Goal: Information Seeking & Learning: Learn about a topic

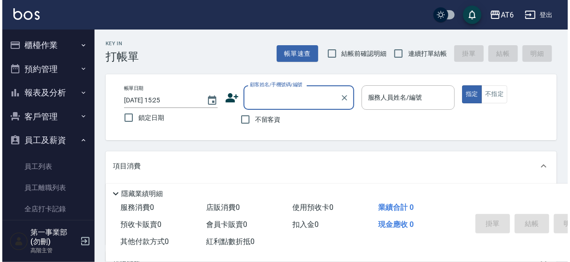
scroll to position [149, 0]
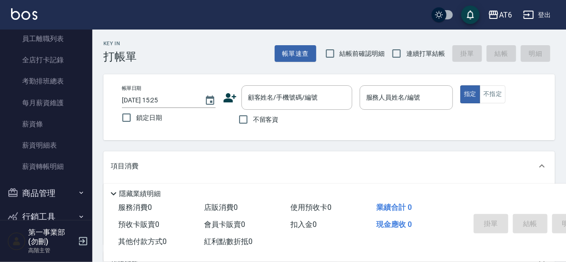
click at [274, 20] on div "AT6 登出" at bounding box center [283, 15] width 566 height 30
click at [230, 14] on div "AT6 登出" at bounding box center [283, 15] width 566 height 30
click at [504, 12] on div "AT6" at bounding box center [505, 15] width 13 height 12
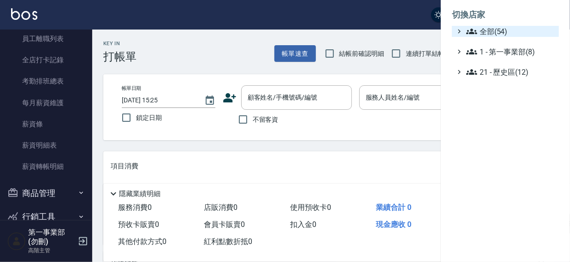
click at [493, 31] on span "全部(54)" at bounding box center [511, 31] width 89 height 11
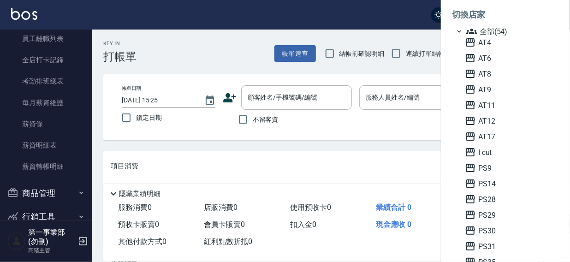
scroll to position [105, 0]
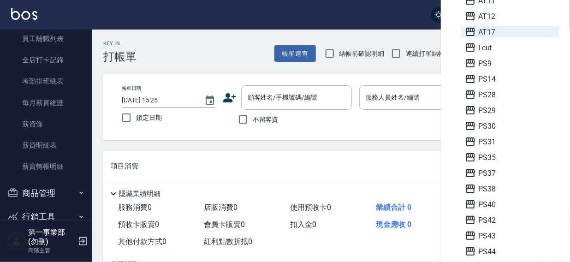
click at [486, 36] on span "AT17" at bounding box center [510, 31] width 90 height 11
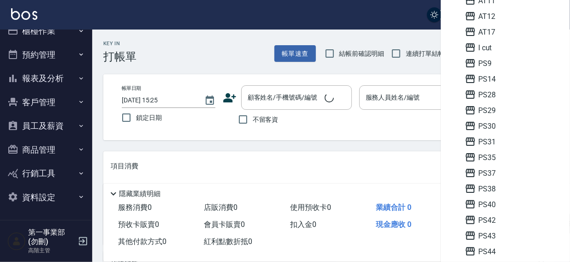
scroll to position [14, 0]
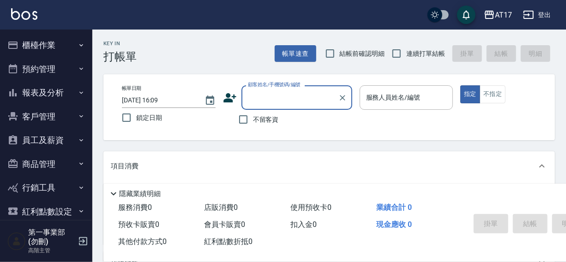
click at [36, 47] on button "櫃檯作業" at bounding box center [46, 45] width 85 height 24
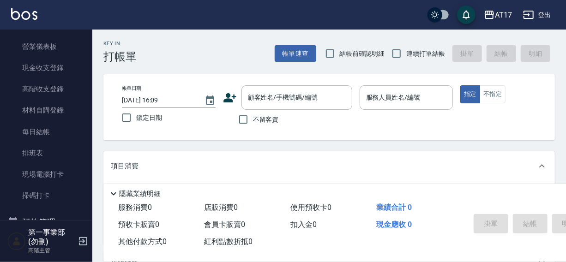
scroll to position [111, 0]
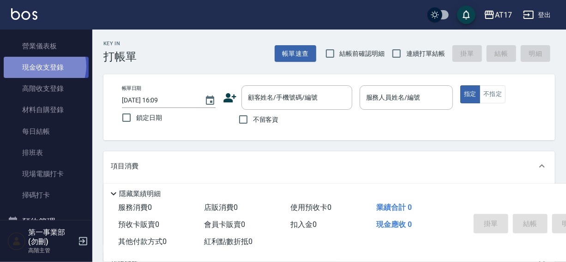
click at [42, 66] on link "現金收支登錄" at bounding box center [46, 67] width 85 height 21
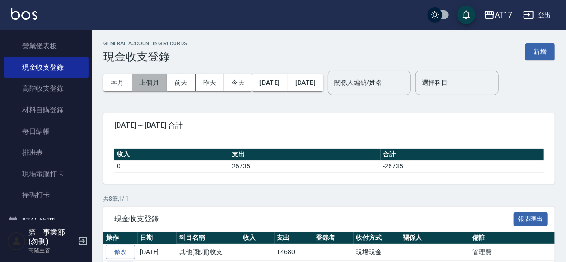
click at [143, 81] on button "上個月" at bounding box center [149, 82] width 35 height 17
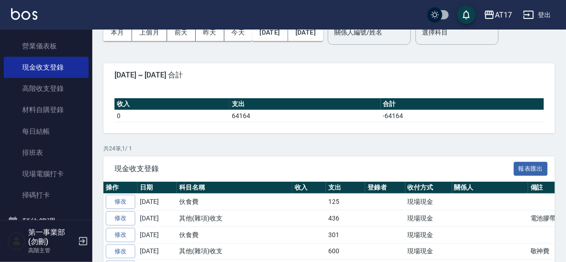
scroll to position [47, 0]
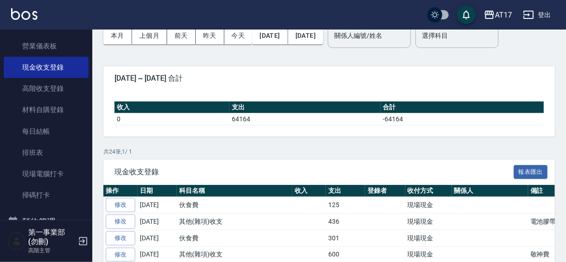
click at [347, 8] on div "AT17 登出" at bounding box center [283, 15] width 566 height 30
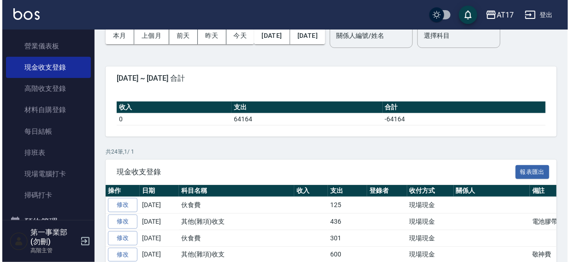
scroll to position [0, 0]
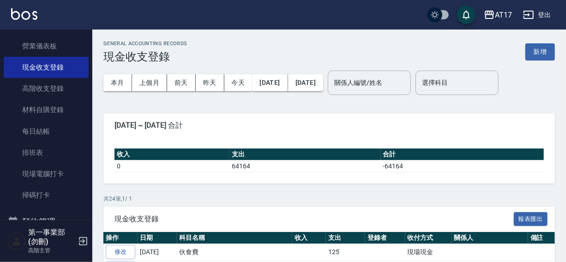
click at [341, 14] on div "AT17 登出" at bounding box center [283, 15] width 566 height 30
click at [504, 16] on div "AT17" at bounding box center [503, 15] width 17 height 12
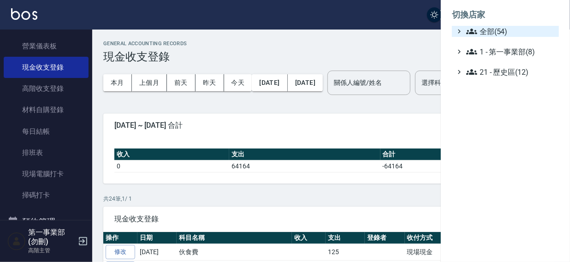
click at [490, 30] on span "全部(54)" at bounding box center [511, 31] width 89 height 11
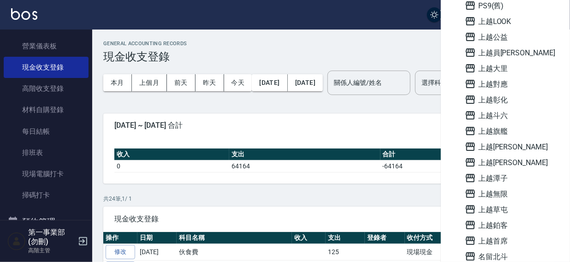
scroll to position [552, 0]
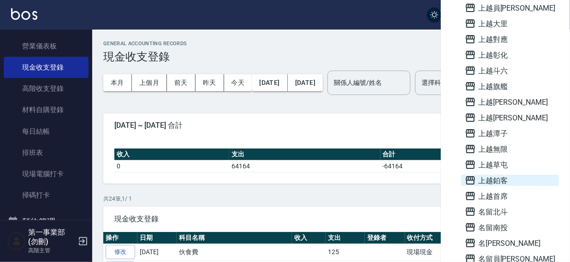
click at [495, 180] on span "上越鉑客" at bounding box center [510, 180] width 90 height 11
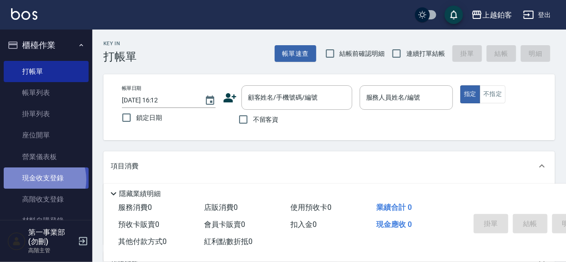
click at [36, 180] on link "現金收支登錄" at bounding box center [46, 178] width 85 height 21
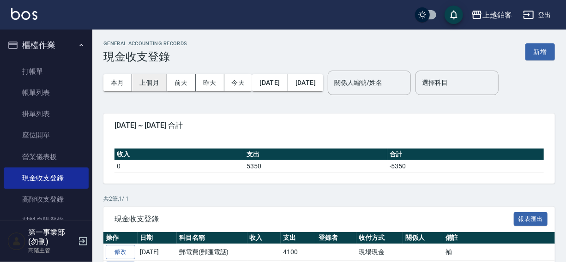
click at [144, 80] on button "上個月" at bounding box center [149, 82] width 35 height 17
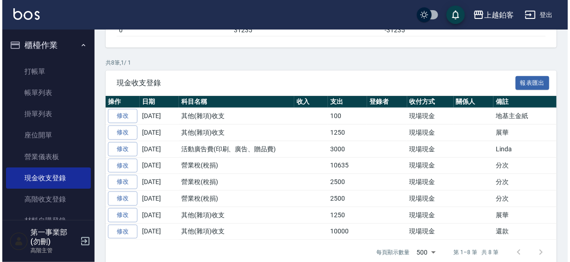
scroll to position [148, 0]
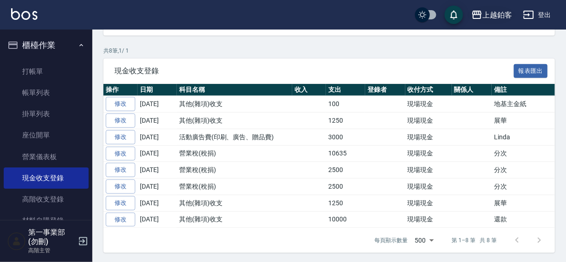
click at [494, 13] on div "上越鉑客" at bounding box center [497, 15] width 30 height 12
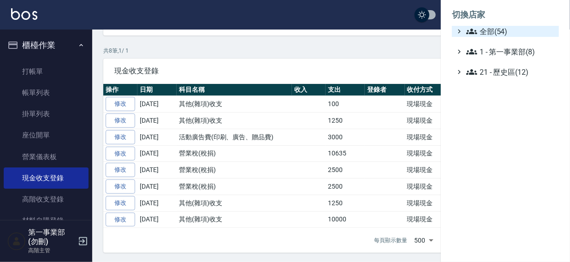
click at [487, 32] on span "全部(54)" at bounding box center [511, 31] width 89 height 11
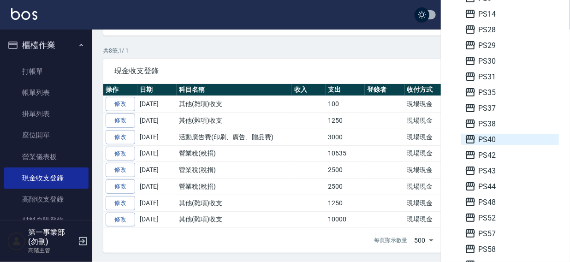
scroll to position [171, 0]
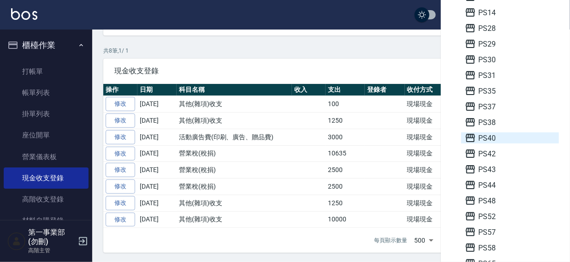
click at [486, 138] on span "PS40" at bounding box center [510, 137] width 90 height 11
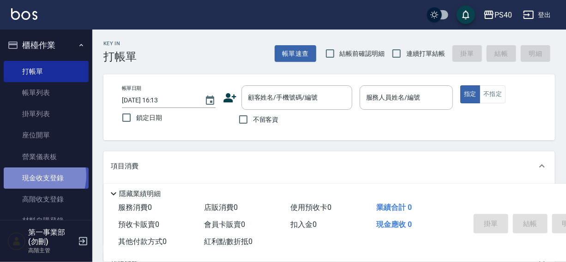
click at [35, 176] on link "現金收支登錄" at bounding box center [46, 178] width 85 height 21
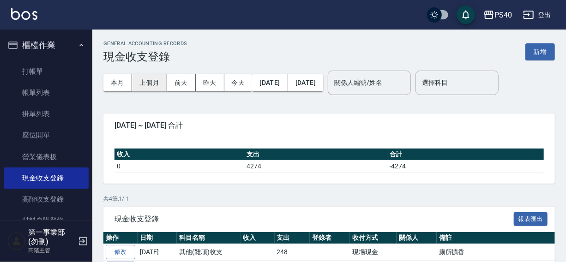
click at [153, 80] on button "上個月" at bounding box center [149, 82] width 35 height 17
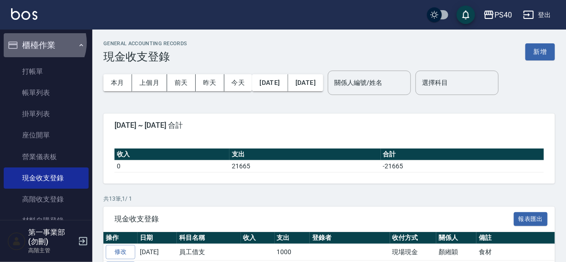
click at [40, 42] on button "櫃檯作業" at bounding box center [46, 45] width 85 height 24
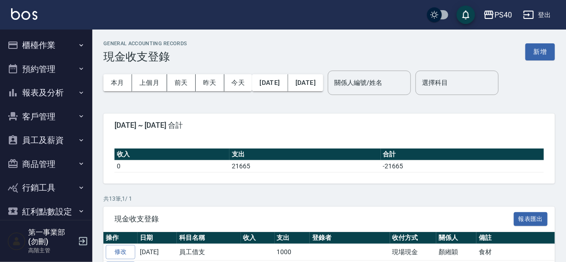
click at [48, 91] on button "報表及分析" at bounding box center [46, 93] width 85 height 24
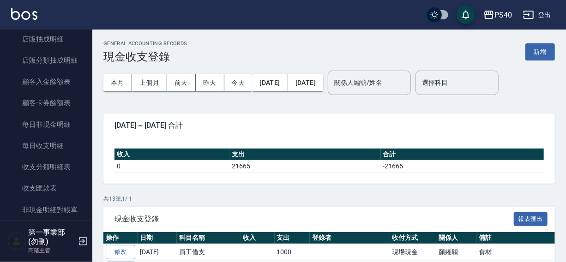
scroll to position [695, 0]
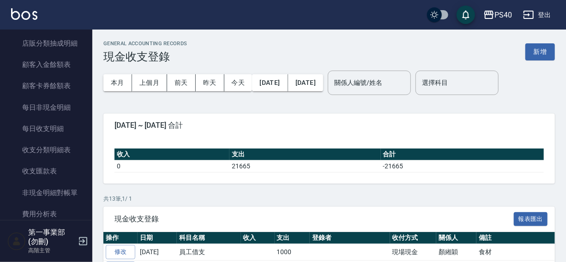
drag, startPoint x: 87, startPoint y: 160, endPoint x: 94, endPoint y: 173, distance: 14.4
click at [92, 182] on nav "櫃檯作業 打帳單 帳單列表 掛單列表 座位開單 營業儀表板 現金收支登錄 高階收支登錄 材料自購登錄 每日結帳 排班表 現場電腦打卡 掃碼打卡 預約管理 預約…" at bounding box center [46, 125] width 92 height 191
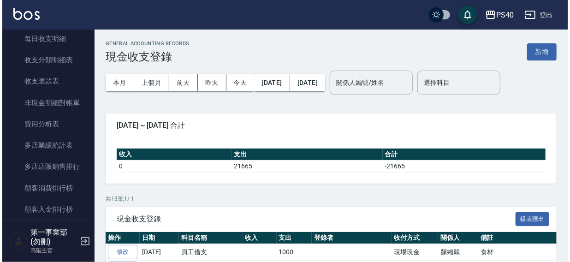
scroll to position [802, 0]
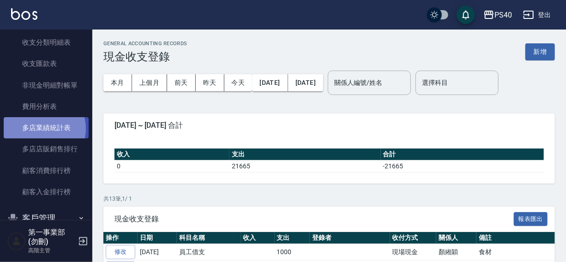
click at [39, 129] on link "多店業績統計表" at bounding box center [46, 127] width 85 height 21
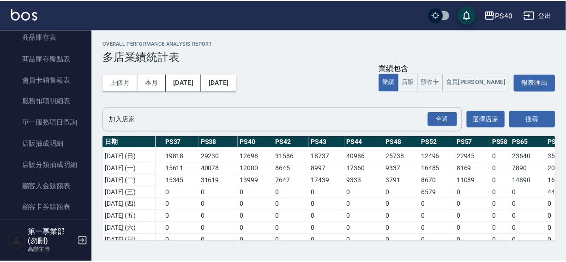
scroll to position [403, 0]
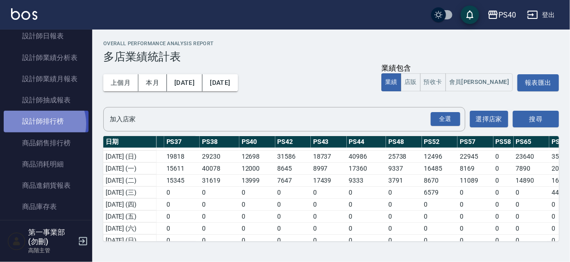
click at [42, 124] on link "設計師排行榜" at bounding box center [46, 121] width 85 height 21
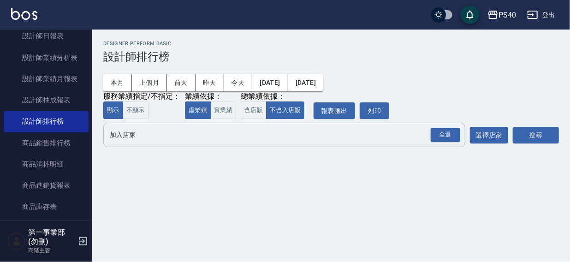
click at [122, 136] on input "加入店家" at bounding box center [278, 135] width 340 height 16
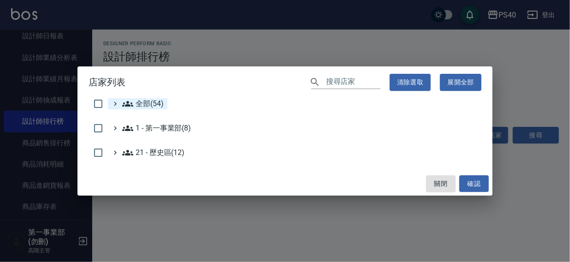
click at [156, 103] on span "全部(54)" at bounding box center [143, 103] width 42 height 11
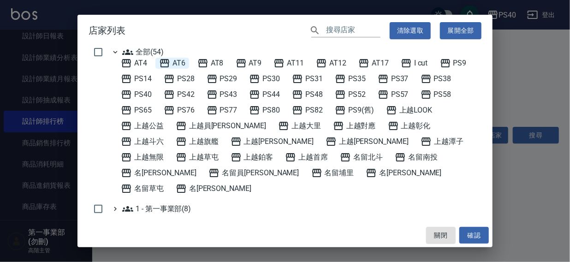
click at [180, 63] on span "AT6" at bounding box center [172, 63] width 26 height 11
click at [474, 234] on button "確認" at bounding box center [475, 235] width 30 height 17
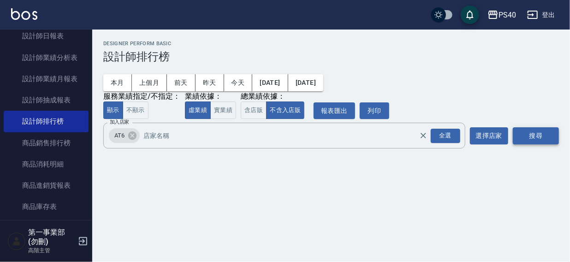
click at [538, 136] on button "搜尋" at bounding box center [536, 135] width 46 height 17
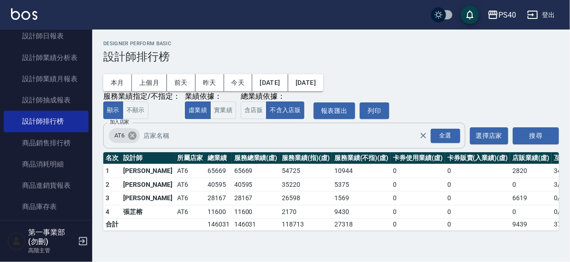
click at [131, 136] on icon at bounding box center [132, 136] width 8 height 8
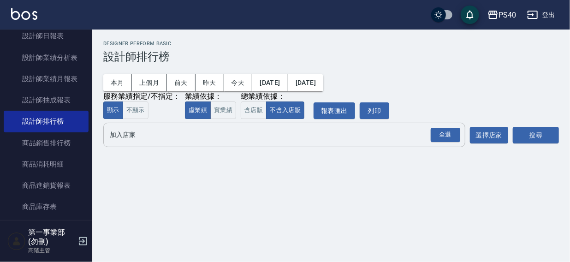
click at [125, 139] on input "加入店家" at bounding box center [278, 135] width 340 height 16
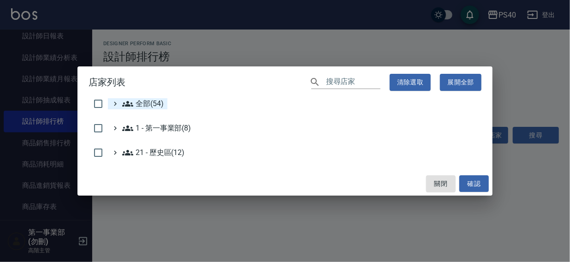
click at [139, 103] on span "全部(54)" at bounding box center [143, 103] width 42 height 11
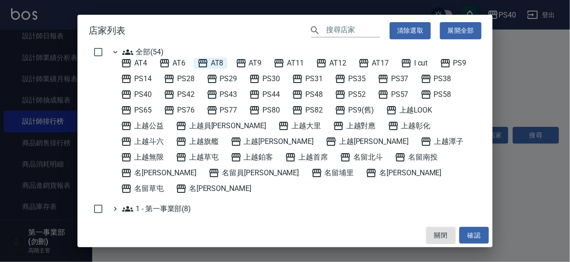
click at [223, 60] on span "AT8" at bounding box center [211, 63] width 26 height 11
click at [476, 227] on button "確認" at bounding box center [475, 235] width 30 height 17
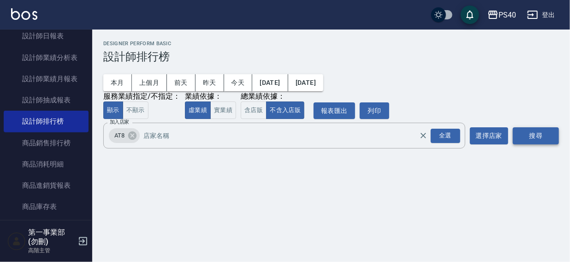
click at [531, 136] on button "搜尋" at bounding box center [536, 135] width 46 height 17
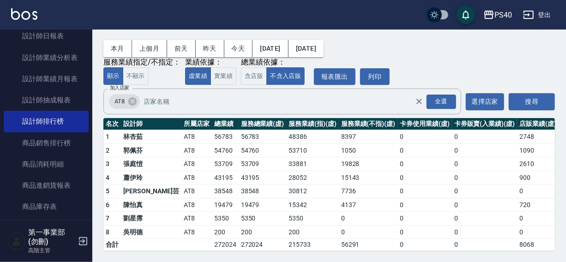
scroll to position [42, 0]
click at [132, 96] on icon at bounding box center [132, 101] width 10 height 10
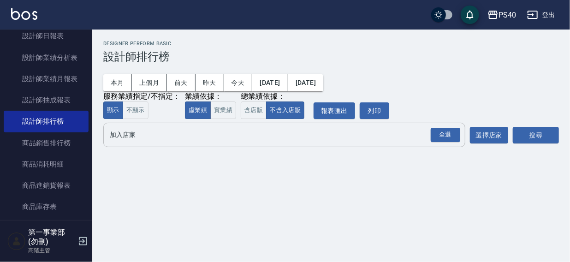
click at [127, 134] on input "加入店家" at bounding box center [278, 135] width 340 height 16
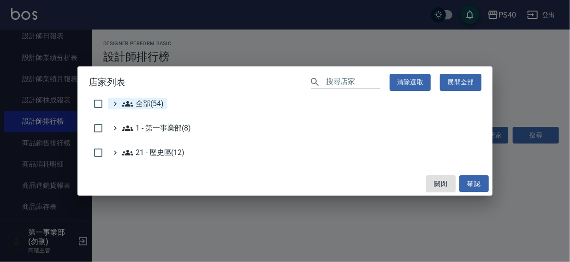
click at [137, 103] on span "全部(54)" at bounding box center [143, 103] width 42 height 11
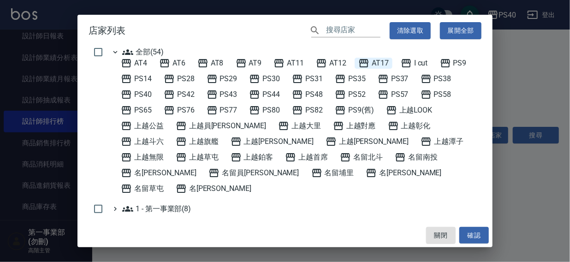
click at [386, 61] on span "AT17" at bounding box center [374, 63] width 30 height 11
click at [477, 238] on button "確認" at bounding box center [475, 235] width 30 height 17
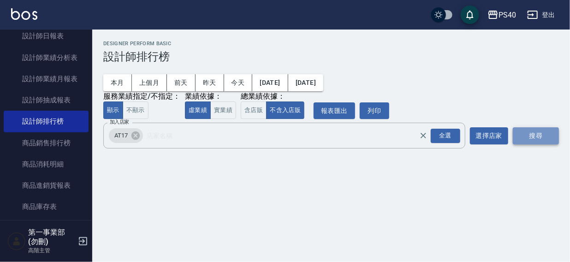
click at [535, 135] on button "搜尋" at bounding box center [536, 135] width 46 height 17
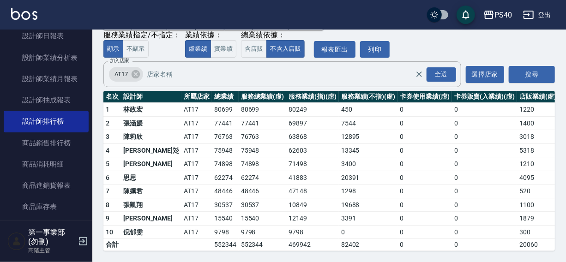
scroll to position [68, 0]
click at [135, 69] on icon at bounding box center [136, 74] width 10 height 10
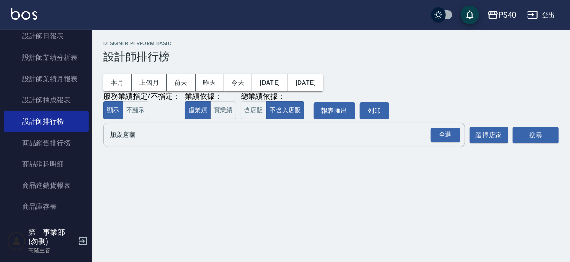
click at [125, 144] on div "全選 加入店家" at bounding box center [284, 135] width 362 height 24
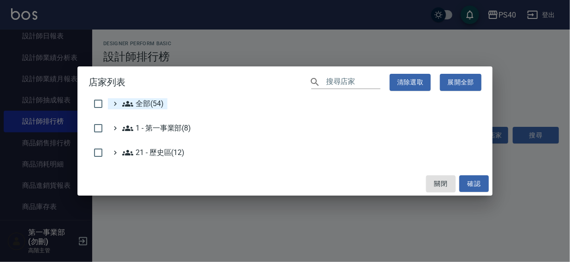
click at [140, 99] on span "全部(54)" at bounding box center [143, 103] width 42 height 11
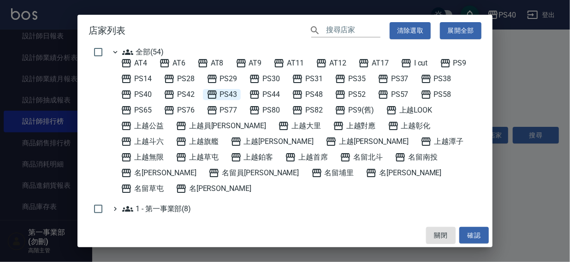
click at [224, 91] on span "PS43" at bounding box center [222, 94] width 31 height 11
click at [473, 234] on button "確認" at bounding box center [475, 235] width 30 height 17
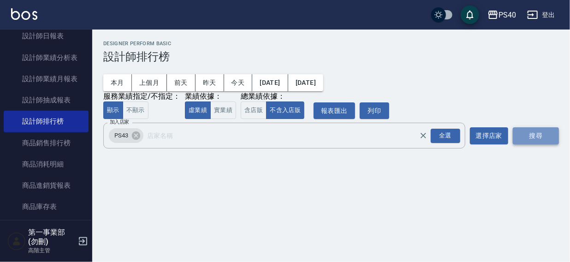
click at [527, 132] on button "搜尋" at bounding box center [536, 135] width 46 height 17
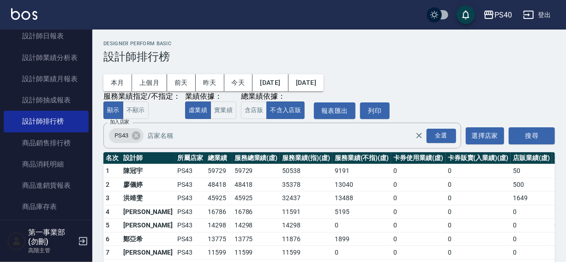
scroll to position [42, 0]
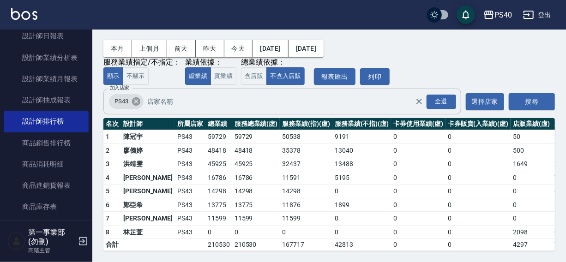
click at [135, 96] on icon at bounding box center [136, 101] width 10 height 10
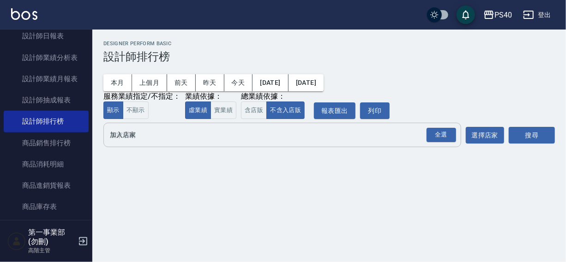
scroll to position [0, 0]
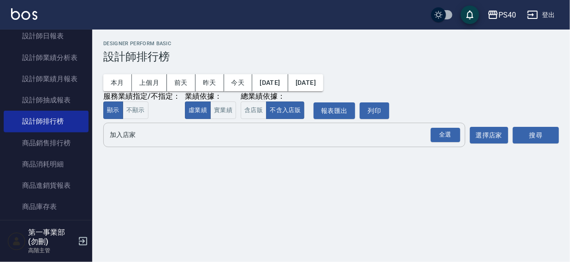
click at [129, 134] on input "加入店家" at bounding box center [278, 135] width 340 height 16
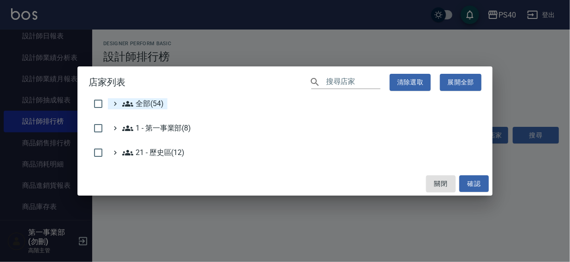
click at [140, 99] on span "全部(54)" at bounding box center [143, 103] width 42 height 11
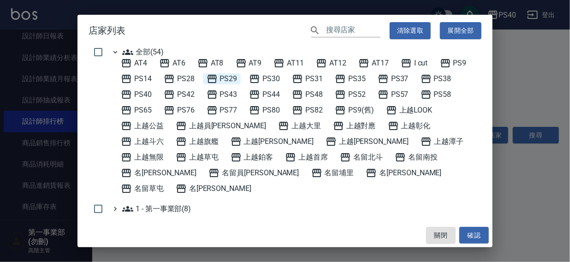
click at [231, 75] on span "PS29" at bounding box center [222, 78] width 31 height 11
click at [479, 229] on button "確認" at bounding box center [475, 235] width 30 height 17
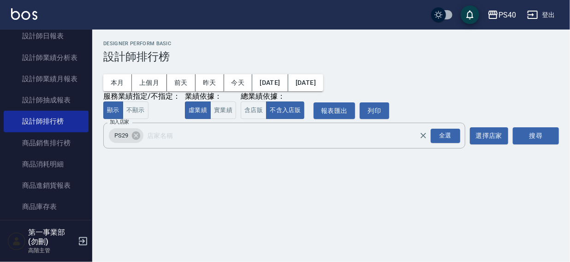
click at [531, 134] on button "搜尋" at bounding box center [536, 135] width 46 height 17
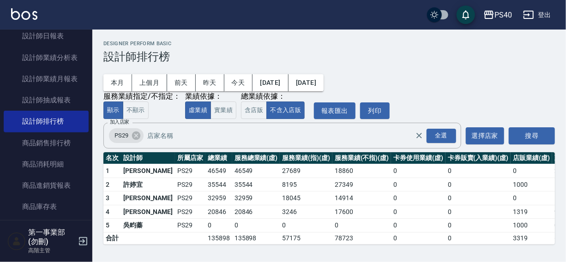
scroll to position [0, 0]
click at [134, 138] on icon at bounding box center [136, 136] width 8 height 8
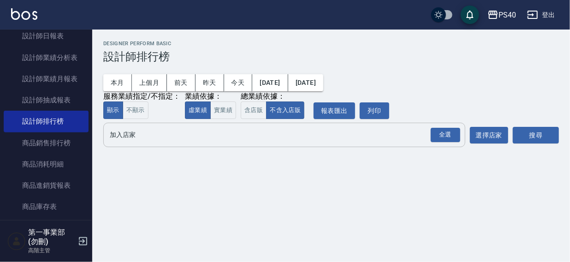
click at [145, 159] on div "PS40 2025-10-01 - 2025-10-15 設計師排行榜 列印時間： 2025-10-15-16:27 Designer Perform Bas…" at bounding box center [331, 96] width 478 height 132
click at [117, 136] on input "加入店家" at bounding box center [278, 135] width 340 height 16
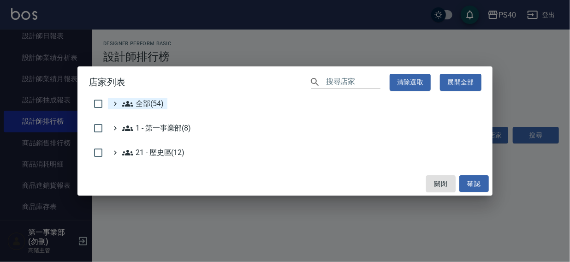
click at [148, 103] on span "全部(54)" at bounding box center [143, 103] width 42 height 11
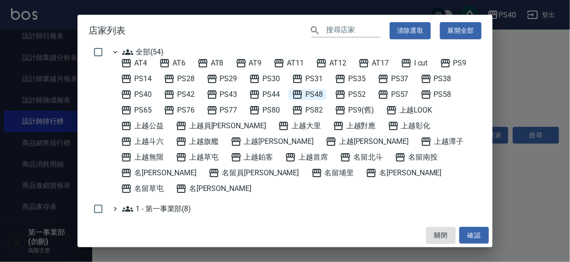
click at [316, 95] on span "PS48" at bounding box center [307, 94] width 31 height 11
click at [473, 235] on button "確認" at bounding box center [475, 235] width 30 height 17
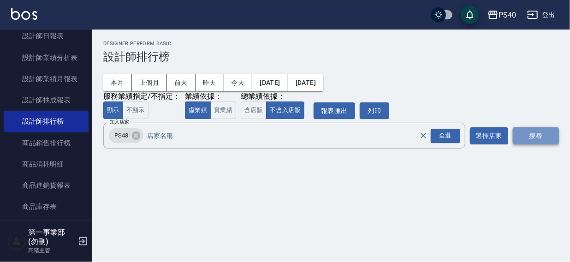
click at [535, 135] on button "搜尋" at bounding box center [536, 135] width 46 height 17
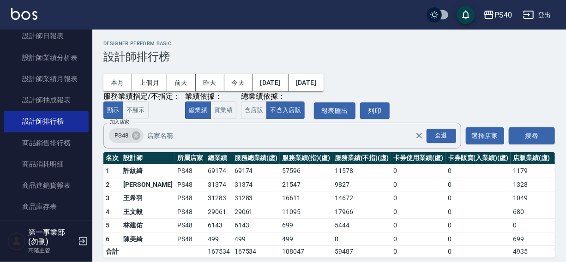
scroll to position [14, 0]
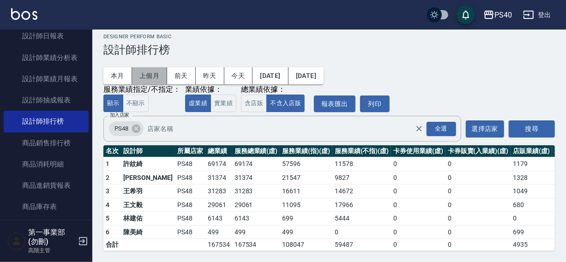
click at [148, 69] on button "上個月" at bounding box center [149, 75] width 35 height 17
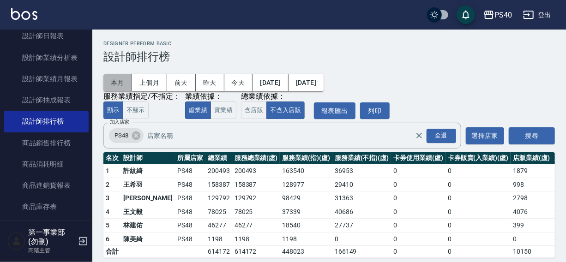
click at [110, 80] on button "本月" at bounding box center [117, 82] width 29 height 17
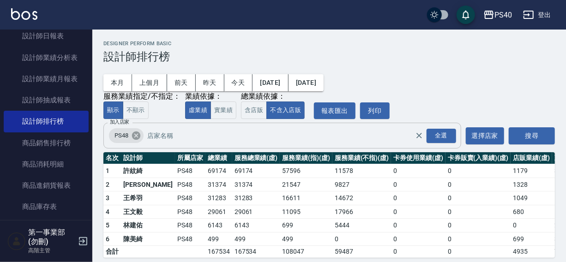
click at [135, 135] on icon at bounding box center [136, 136] width 8 height 8
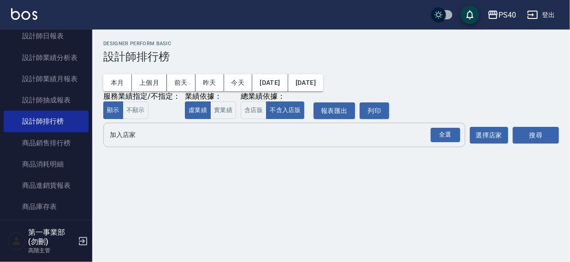
click at [135, 144] on div "全選 加入店家" at bounding box center [284, 135] width 362 height 24
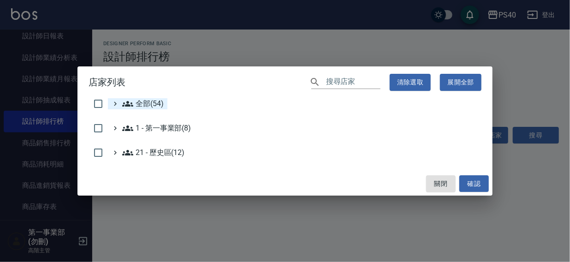
click at [149, 105] on span "全部(54)" at bounding box center [143, 103] width 42 height 11
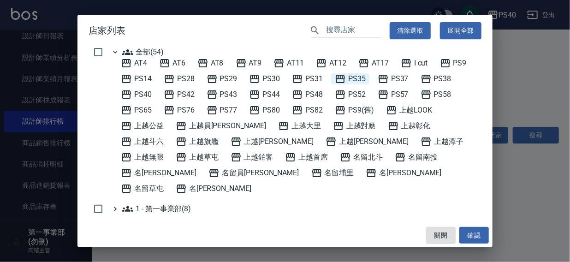
click at [360, 78] on span "PS35" at bounding box center [350, 78] width 31 height 11
drag, startPoint x: 473, startPoint y: 234, endPoint x: 527, endPoint y: 157, distance: 93.4
click at [473, 233] on button "確認" at bounding box center [475, 235] width 30 height 17
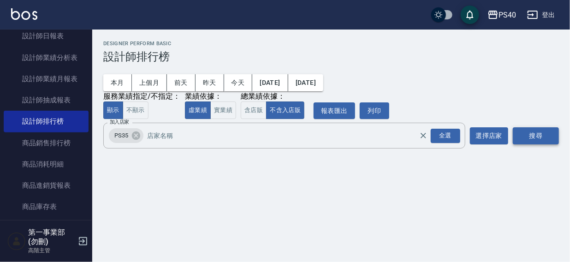
click at [544, 135] on button "搜尋" at bounding box center [536, 135] width 46 height 17
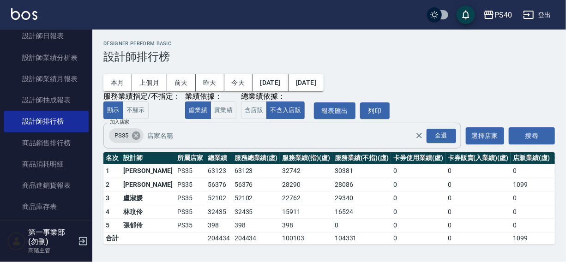
click at [134, 138] on icon at bounding box center [136, 136] width 10 height 10
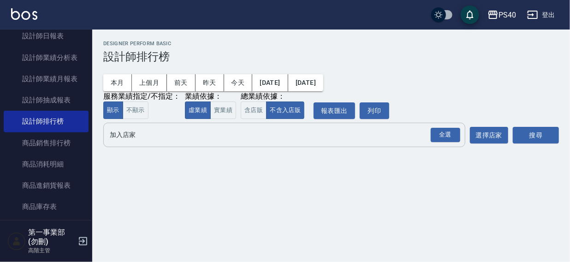
click at [134, 138] on input "加入店家" at bounding box center [278, 135] width 340 height 16
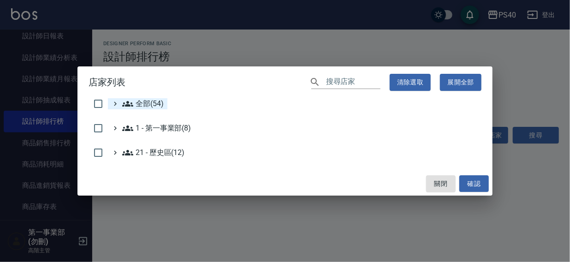
click at [148, 102] on span "全部(54)" at bounding box center [143, 103] width 42 height 11
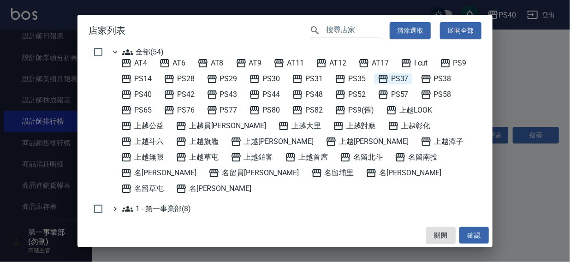
click at [407, 79] on span "PS37" at bounding box center [393, 78] width 31 height 11
click at [469, 234] on button "確認" at bounding box center [475, 235] width 30 height 17
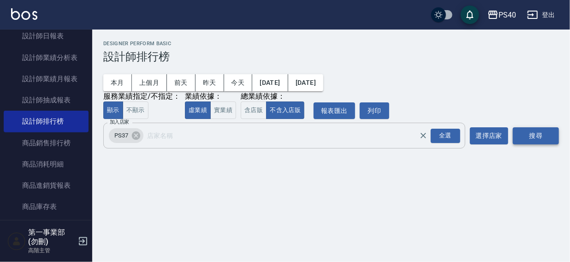
click at [547, 135] on button "搜尋" at bounding box center [536, 135] width 46 height 17
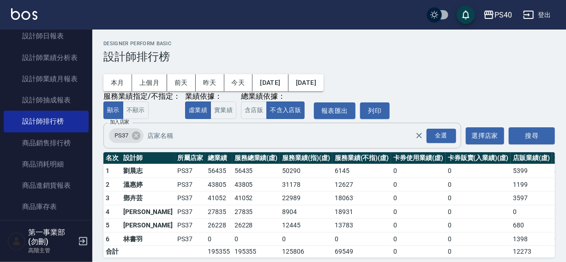
click at [136, 137] on icon at bounding box center [136, 136] width 10 height 10
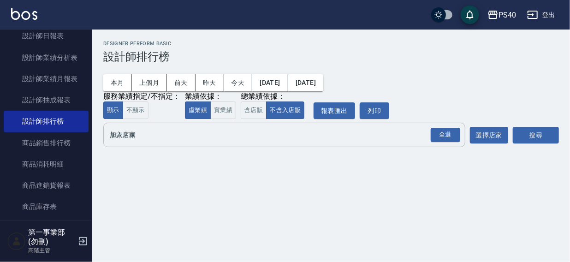
click at [136, 137] on input "加入店家" at bounding box center [278, 135] width 340 height 16
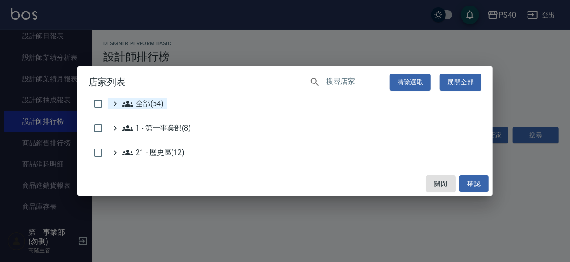
click at [154, 104] on span "全部(54)" at bounding box center [143, 103] width 42 height 11
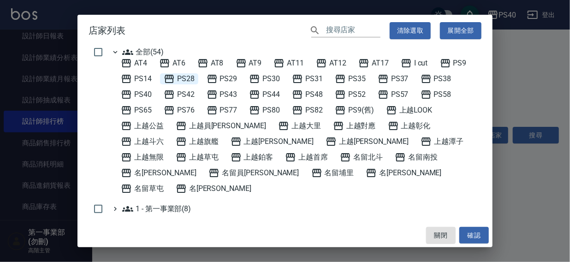
click at [186, 78] on span "PS28" at bounding box center [179, 78] width 31 height 11
click at [475, 236] on button "確認" at bounding box center [475, 235] width 30 height 17
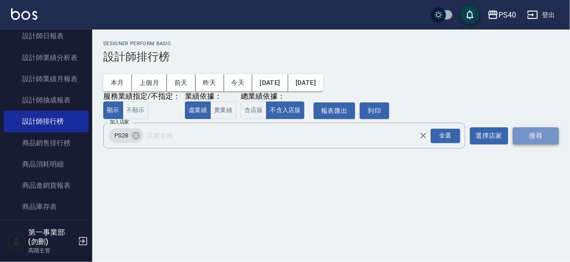
click at [540, 136] on button "搜尋" at bounding box center [536, 135] width 46 height 17
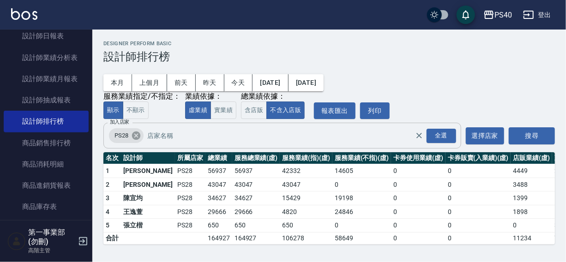
click at [135, 137] on icon at bounding box center [136, 136] width 10 height 10
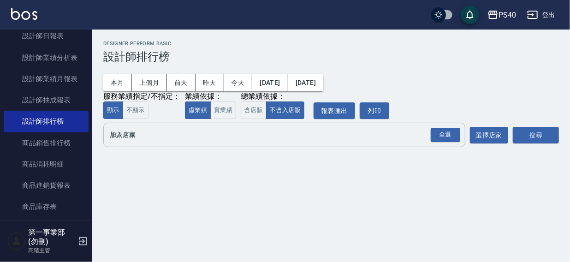
click at [135, 138] on input "加入店家" at bounding box center [278, 135] width 340 height 16
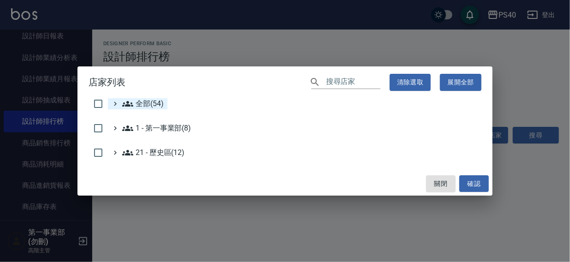
click at [142, 101] on span "全部(54)" at bounding box center [143, 103] width 42 height 11
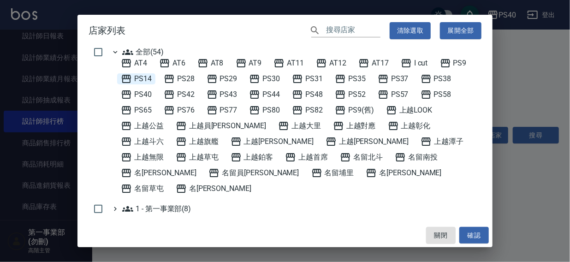
click at [144, 78] on span "PS14" at bounding box center [136, 78] width 31 height 11
click at [473, 234] on button "確認" at bounding box center [475, 235] width 30 height 17
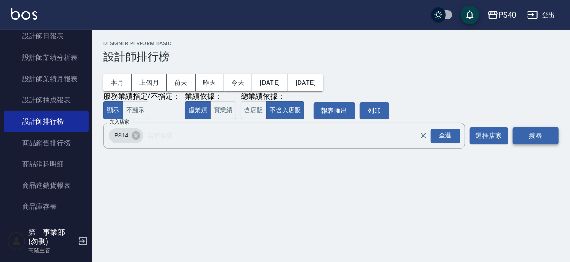
click at [552, 134] on button "搜尋" at bounding box center [536, 135] width 46 height 17
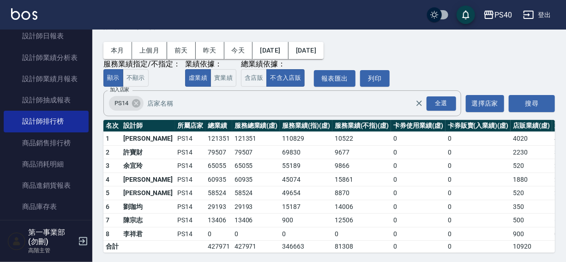
scroll to position [42, 0]
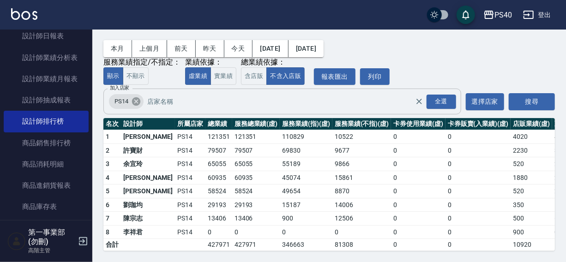
click at [135, 97] on icon at bounding box center [136, 101] width 8 height 8
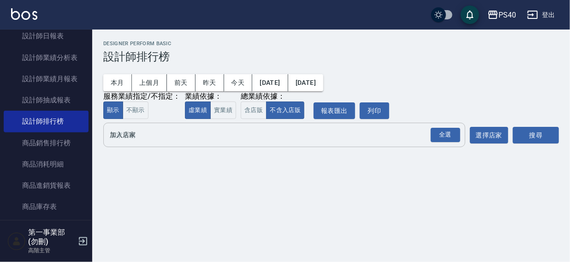
click at [125, 131] on input "加入店家" at bounding box center [278, 135] width 340 height 16
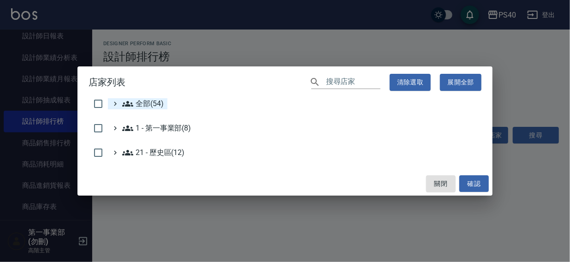
click at [138, 106] on span "全部(54)" at bounding box center [143, 103] width 42 height 11
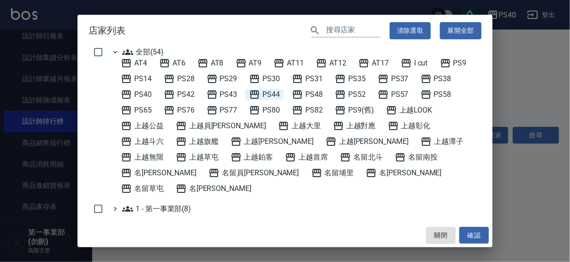
click at [276, 95] on span "PS44" at bounding box center [264, 94] width 31 height 11
drag, startPoint x: 469, startPoint y: 237, endPoint x: 498, endPoint y: 166, distance: 76.0
click at [470, 237] on button "確認" at bounding box center [475, 235] width 30 height 17
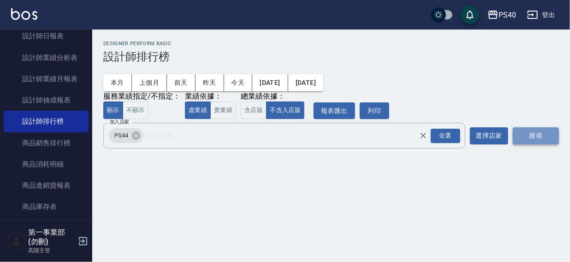
click at [524, 138] on button "搜尋" at bounding box center [536, 135] width 46 height 17
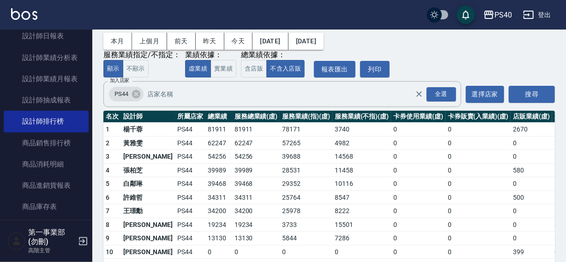
scroll to position [82, 0]
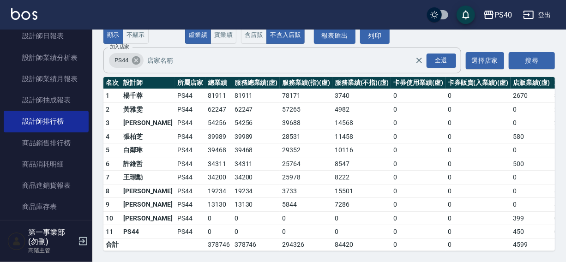
click at [135, 56] on icon at bounding box center [136, 60] width 8 height 8
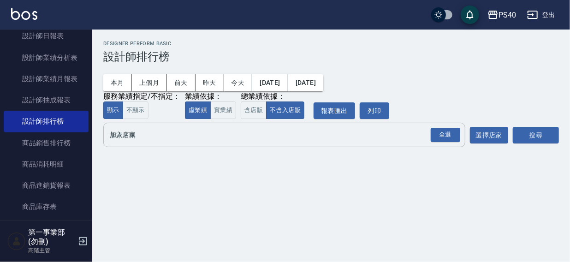
click at [134, 137] on input "加入店家" at bounding box center [278, 135] width 340 height 16
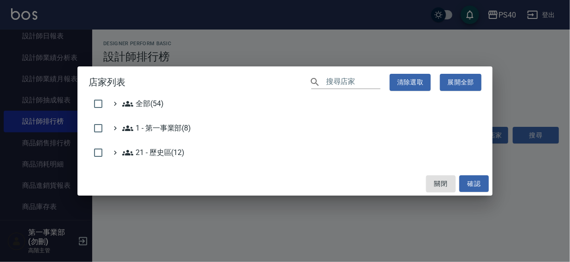
click at [151, 102] on span "全部(54)" at bounding box center [143, 103] width 42 height 11
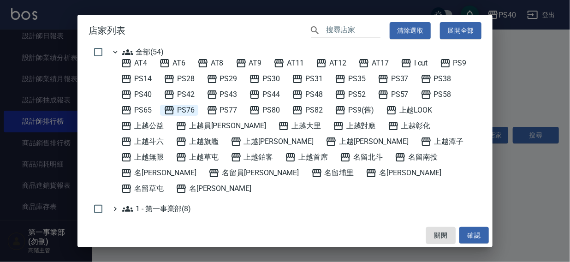
click at [181, 110] on span "PS76" at bounding box center [179, 110] width 31 height 11
click at [470, 235] on button "確認" at bounding box center [475, 235] width 30 height 17
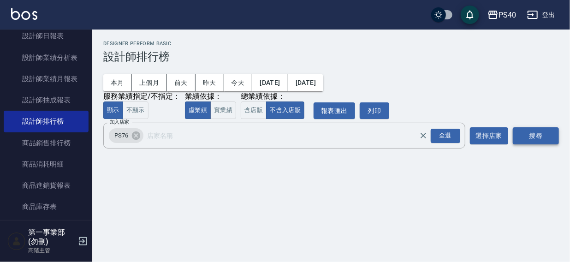
drag, startPoint x: 534, startPoint y: 134, endPoint x: 540, endPoint y: 130, distance: 7.3
click at [534, 133] on button "搜尋" at bounding box center [536, 135] width 46 height 17
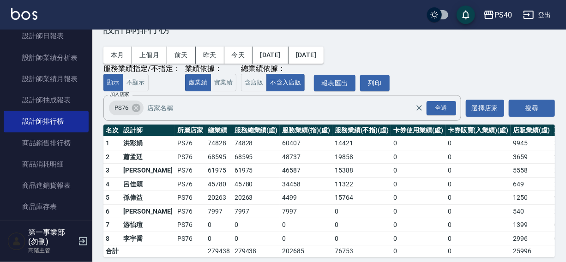
scroll to position [42, 0]
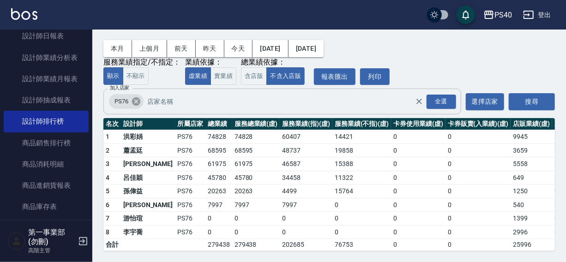
click at [135, 97] on icon at bounding box center [136, 101] width 8 height 8
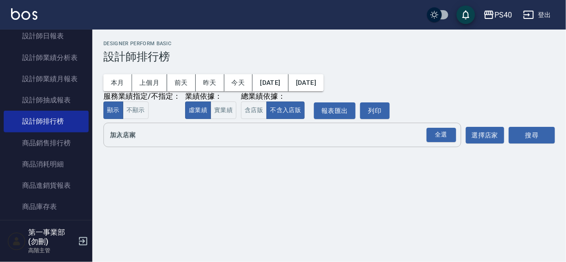
scroll to position [0, 0]
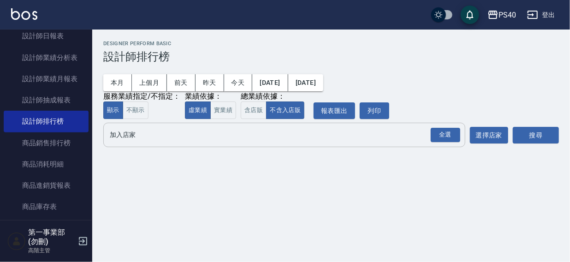
click at [136, 147] on div "全選 加入店家" at bounding box center [284, 135] width 362 height 24
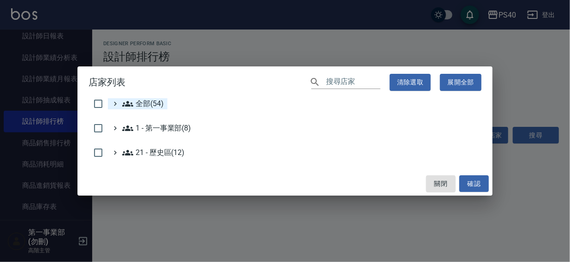
click at [144, 106] on span "全部(54)" at bounding box center [143, 103] width 42 height 11
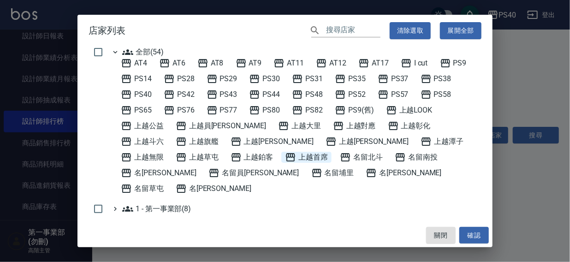
click at [285, 157] on span "上越首席" at bounding box center [306, 157] width 43 height 11
click at [475, 233] on button "確認" at bounding box center [475, 235] width 30 height 17
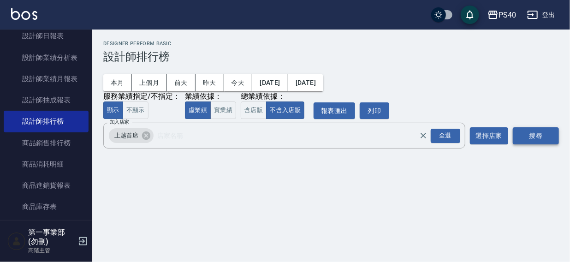
click at [528, 134] on button "搜尋" at bounding box center [536, 135] width 46 height 17
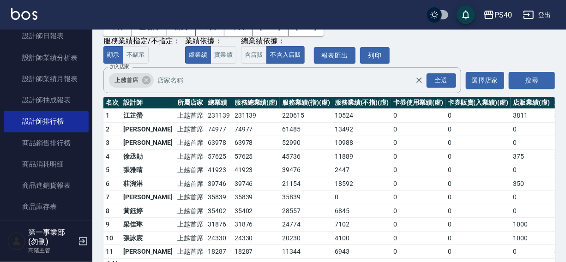
scroll to position [82, 0]
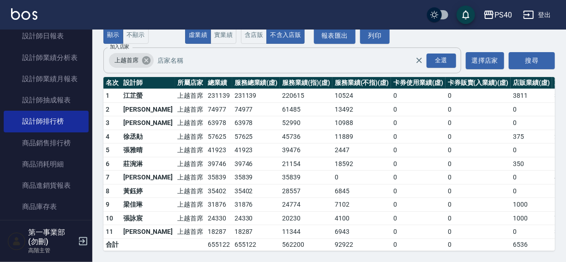
click at [144, 56] on icon at bounding box center [146, 60] width 8 height 8
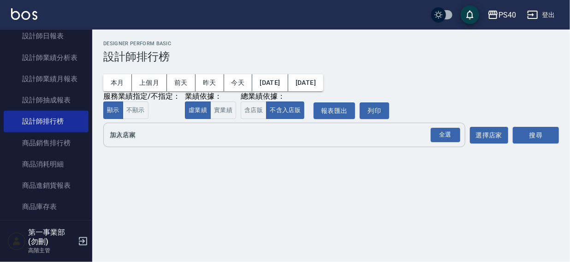
click at [147, 142] on input "加入店家" at bounding box center [278, 135] width 340 height 16
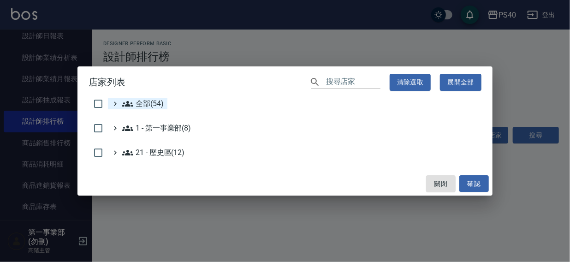
click at [151, 101] on span "全部(54)" at bounding box center [143, 103] width 42 height 11
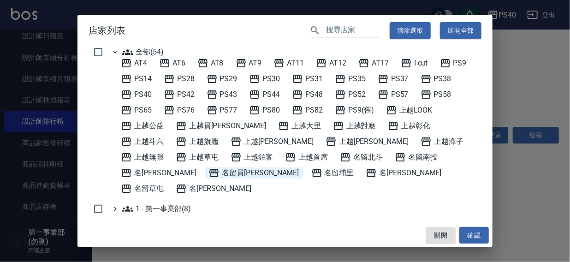
click at [299, 168] on span "名留員[PERSON_NAME]" at bounding box center [254, 173] width 90 height 11
click at [475, 234] on button "確認" at bounding box center [475, 235] width 30 height 17
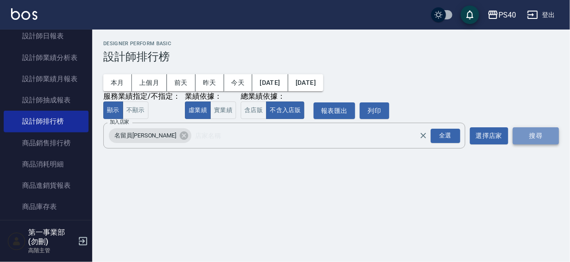
click at [540, 132] on button "搜尋" at bounding box center [536, 135] width 46 height 17
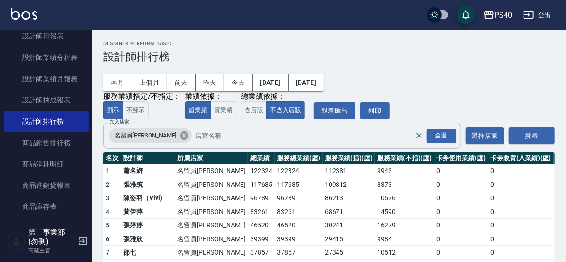
click at [180, 138] on icon at bounding box center [184, 136] width 8 height 8
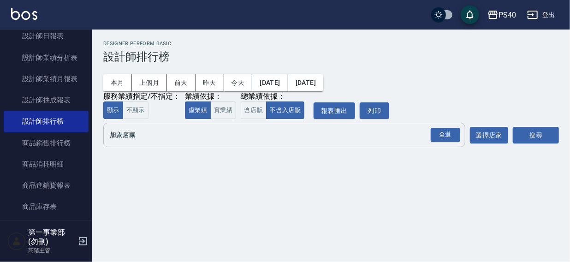
click at [138, 139] on input "加入店家" at bounding box center [278, 135] width 340 height 16
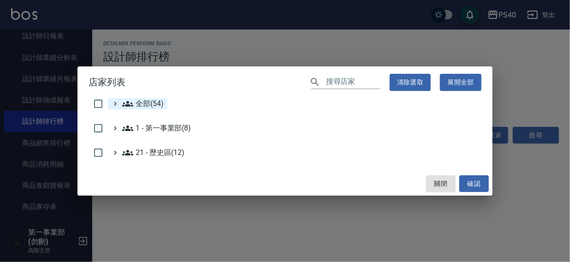
click at [155, 107] on span "全部(54)" at bounding box center [143, 103] width 42 height 11
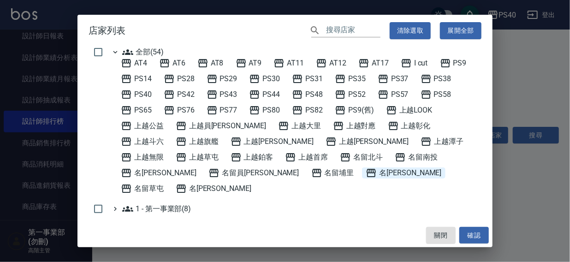
click at [366, 172] on span "名[PERSON_NAME]" at bounding box center [404, 173] width 76 height 11
click at [467, 236] on button "確認" at bounding box center [475, 235] width 30 height 17
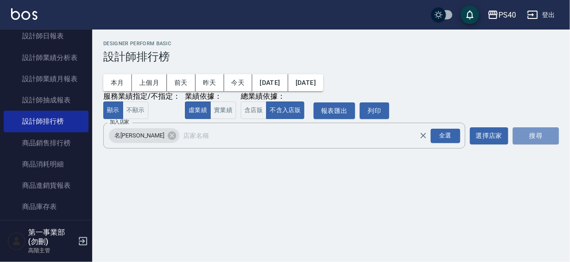
click at [531, 135] on button "搜尋" at bounding box center [536, 135] width 46 height 17
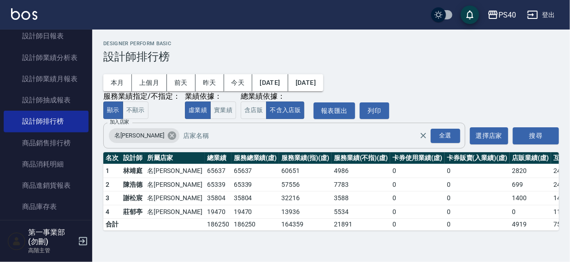
click at [168, 138] on icon at bounding box center [172, 136] width 8 height 8
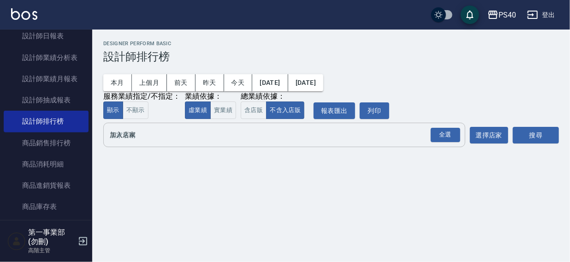
click at [128, 139] on input "加入店家" at bounding box center [278, 135] width 340 height 16
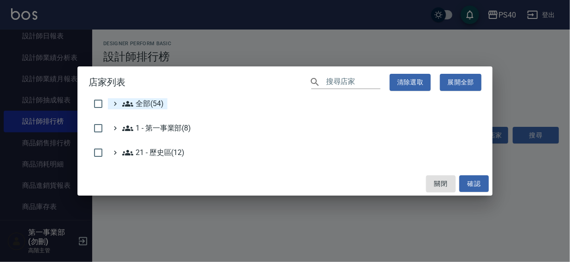
click at [143, 107] on span "全部(54)" at bounding box center [143, 103] width 42 height 11
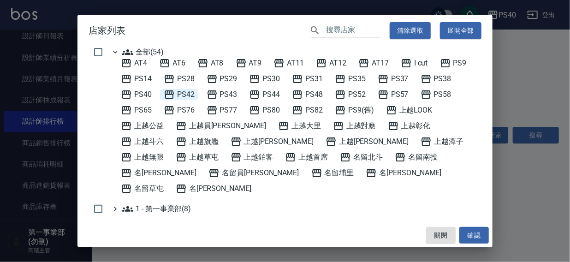
click at [185, 93] on span "PS42" at bounding box center [179, 94] width 31 height 11
click at [468, 234] on button "確認" at bounding box center [475, 235] width 30 height 17
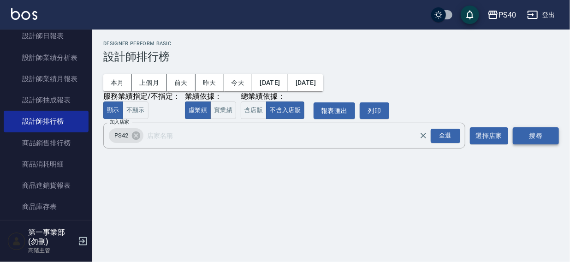
click at [535, 139] on button "搜尋" at bounding box center [536, 135] width 46 height 17
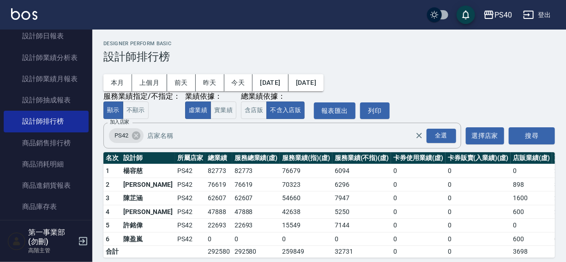
scroll to position [14, 0]
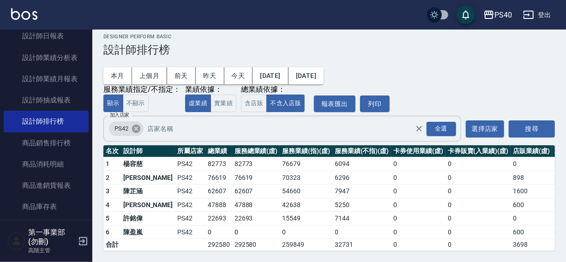
click at [132, 124] on icon at bounding box center [136, 129] width 10 height 10
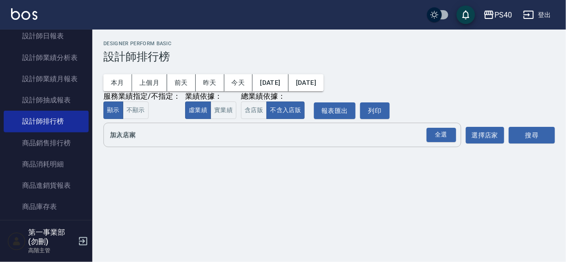
scroll to position [0, 0]
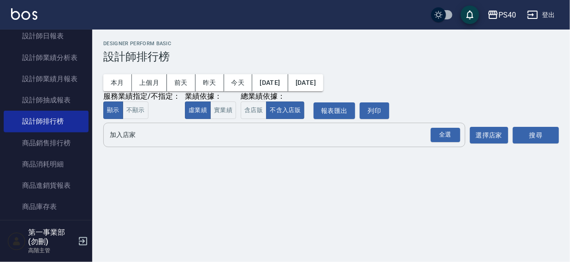
click at [124, 144] on div "全選 加入店家" at bounding box center [284, 135] width 362 height 24
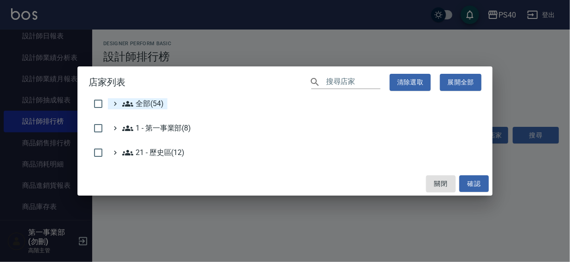
click at [138, 103] on span "全部(54)" at bounding box center [143, 103] width 42 height 11
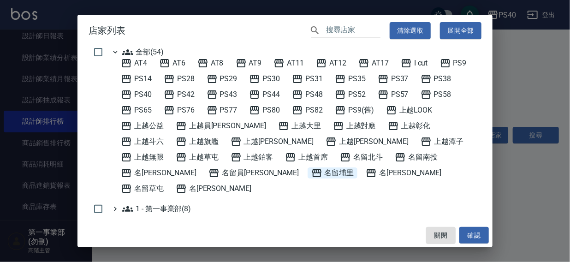
click at [312, 170] on span "名留埔里" at bounding box center [333, 173] width 43 height 11
click at [469, 233] on button "確認" at bounding box center [475, 235] width 30 height 17
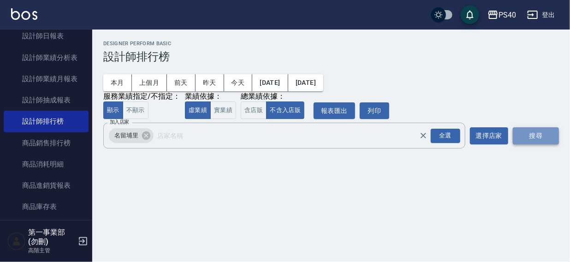
click at [536, 134] on button "搜尋" at bounding box center [536, 135] width 46 height 17
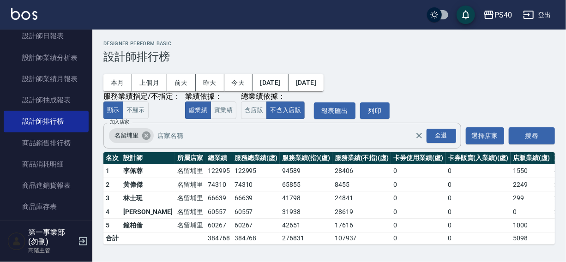
click at [147, 140] on icon at bounding box center [146, 136] width 8 height 8
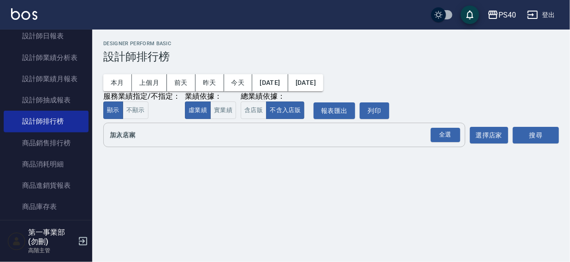
click at [138, 137] on input "加入店家" at bounding box center [278, 135] width 340 height 16
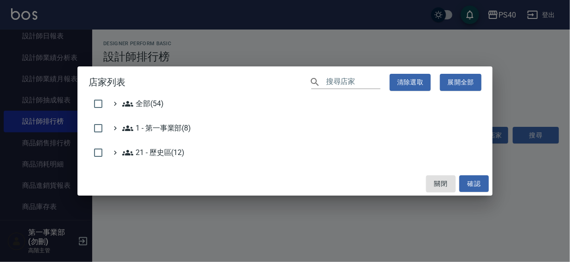
drag, startPoint x: 145, startPoint y: 102, endPoint x: 203, endPoint y: 98, distance: 57.8
click at [145, 102] on span "全部(54)" at bounding box center [143, 103] width 42 height 11
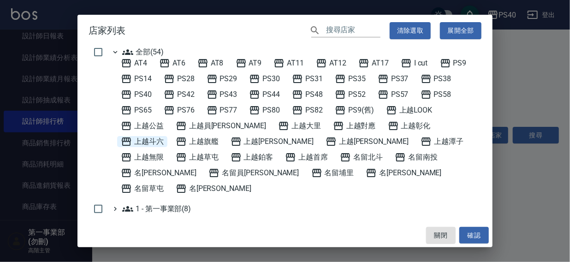
click at [164, 136] on span "上越斗六" at bounding box center [142, 141] width 43 height 11
drag, startPoint x: 478, startPoint y: 235, endPoint x: 522, endPoint y: 150, distance: 95.8
click at [479, 235] on button "確認" at bounding box center [475, 235] width 30 height 17
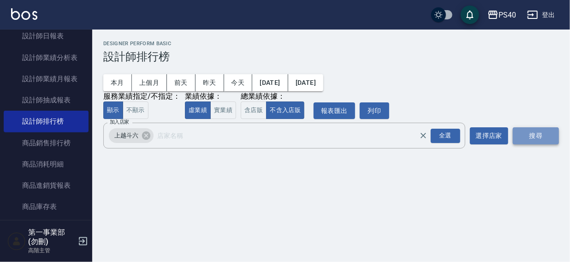
click at [535, 132] on button "搜尋" at bounding box center [536, 135] width 46 height 17
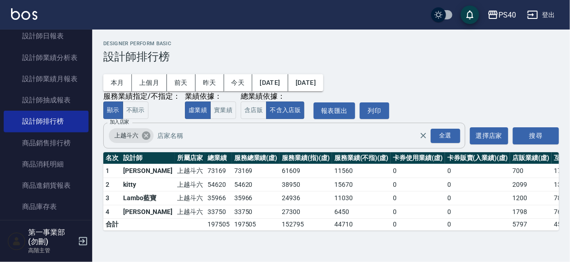
click at [143, 135] on icon at bounding box center [146, 136] width 8 height 8
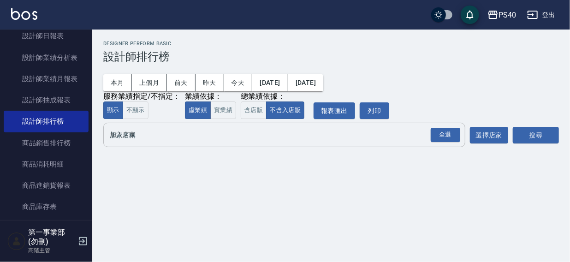
click at [135, 138] on input "加入店家" at bounding box center [278, 135] width 340 height 16
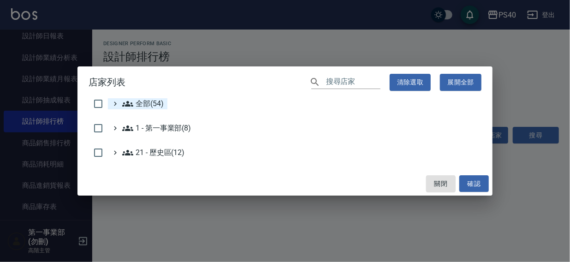
click at [150, 103] on span "全部(54)" at bounding box center [143, 103] width 42 height 11
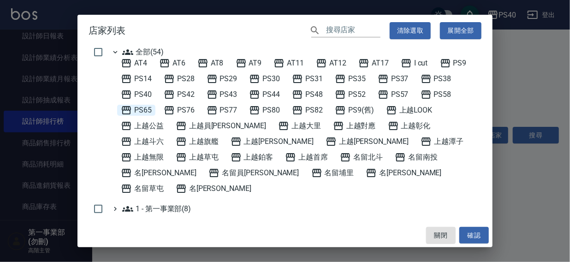
click at [143, 109] on span "PS65" at bounding box center [136, 110] width 31 height 11
click at [475, 240] on button "確認" at bounding box center [475, 235] width 30 height 17
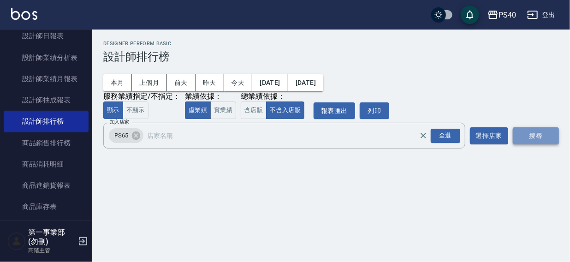
click at [534, 140] on button "搜尋" at bounding box center [536, 135] width 46 height 17
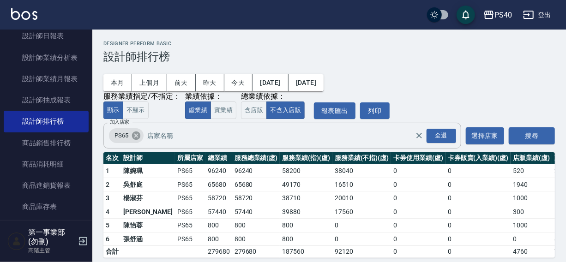
click at [134, 137] on icon at bounding box center [136, 136] width 8 height 8
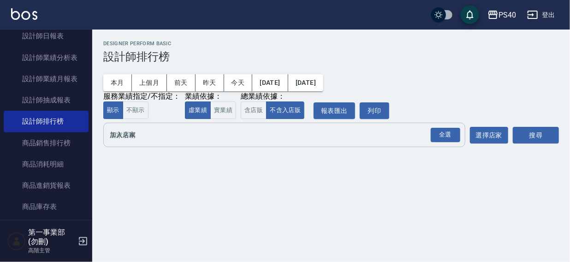
click at [128, 144] on div "全選 加入店家" at bounding box center [284, 135] width 362 height 24
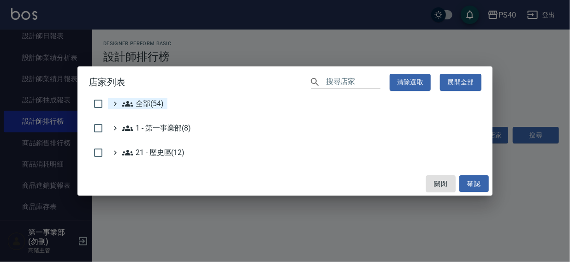
click at [140, 104] on span "全部(54)" at bounding box center [143, 103] width 42 height 11
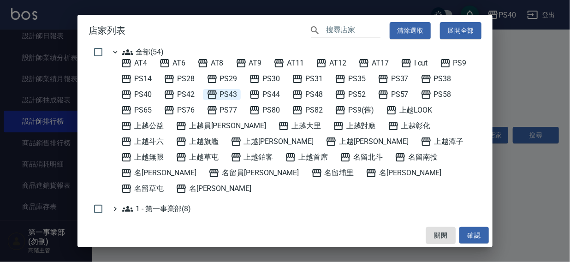
click at [219, 95] on span "PS43" at bounding box center [222, 94] width 31 height 11
click at [468, 237] on button "確認" at bounding box center [475, 235] width 30 height 17
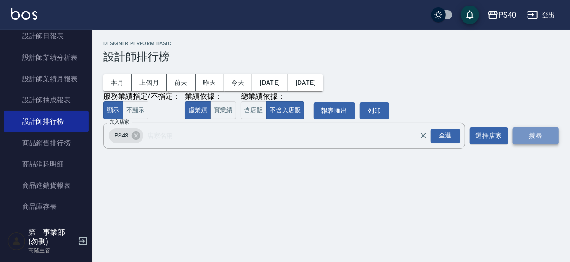
click at [554, 134] on button "搜尋" at bounding box center [536, 135] width 46 height 17
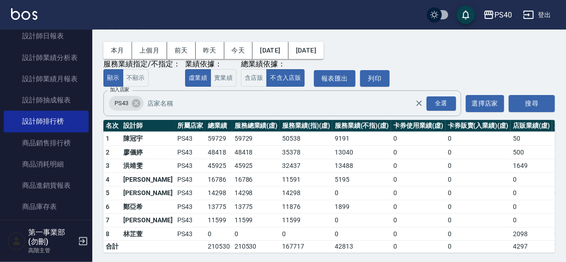
scroll to position [42, 0]
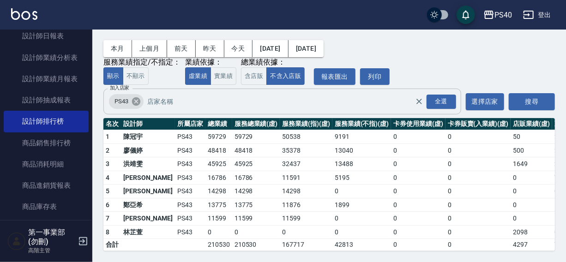
click at [132, 97] on icon at bounding box center [136, 101] width 8 height 8
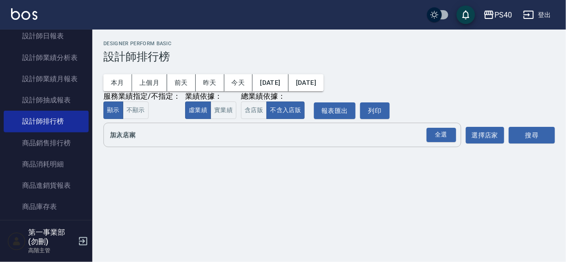
scroll to position [0, 0]
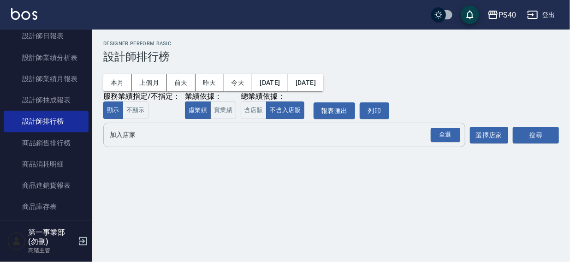
click at [124, 140] on input "加入店家" at bounding box center [278, 135] width 340 height 16
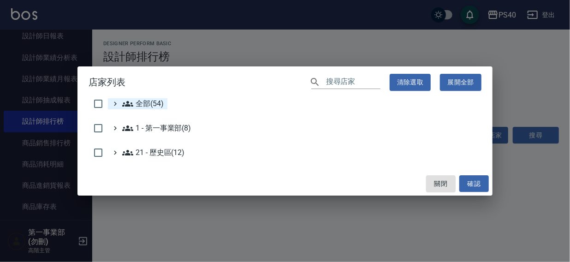
drag, startPoint x: 141, startPoint y: 104, endPoint x: 149, endPoint y: 102, distance: 8.2
click at [142, 103] on span "全部(54)" at bounding box center [143, 103] width 42 height 11
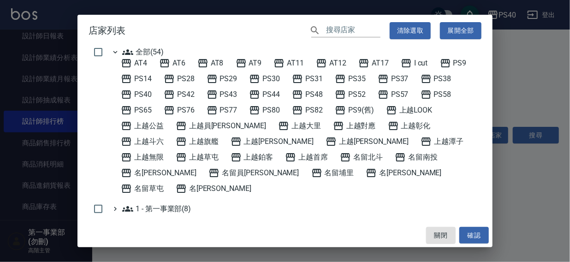
click at [156, 151] on div "AT4 AT6 AT8 AT9 AT11 AT12 AT17 I cut PS9 PS14 PS28 PS29 PS30 PS31 PS35 PS37 PS3…" at bounding box center [299, 126] width 365 height 137
click at [176, 140] on span "上越旗艦" at bounding box center [197, 141] width 43 height 11
drag, startPoint x: 472, startPoint y: 233, endPoint x: 511, endPoint y: 157, distance: 85.7
click at [473, 232] on button "確認" at bounding box center [475, 235] width 30 height 17
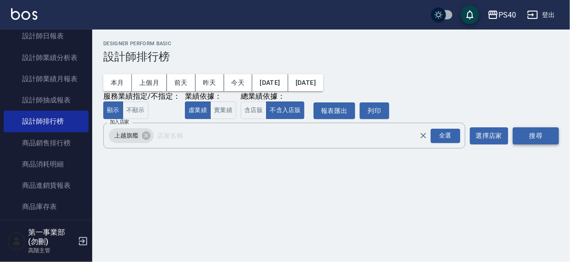
drag, startPoint x: 525, startPoint y: 138, endPoint x: 528, endPoint y: 135, distance: 4.9
click at [526, 138] on button "搜尋" at bounding box center [536, 135] width 46 height 17
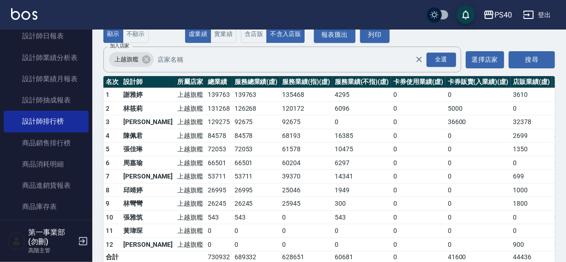
scroll to position [74, 0]
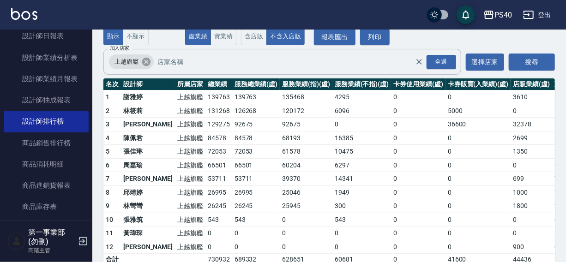
click at [148, 60] on icon at bounding box center [146, 62] width 8 height 8
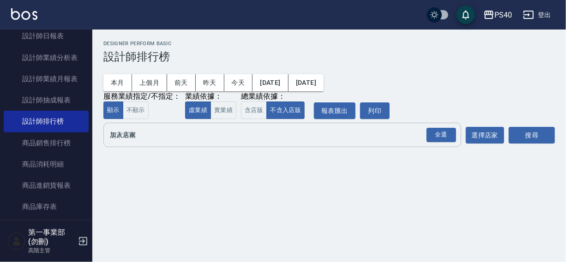
scroll to position [0, 0]
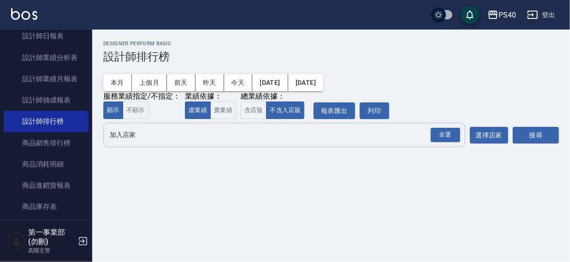
click at [113, 136] on input "加入店家" at bounding box center [278, 135] width 340 height 16
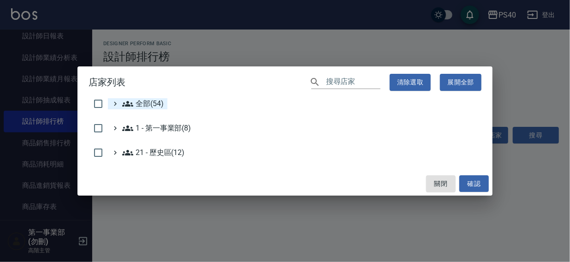
click at [137, 104] on span "全部(54)" at bounding box center [143, 103] width 42 height 11
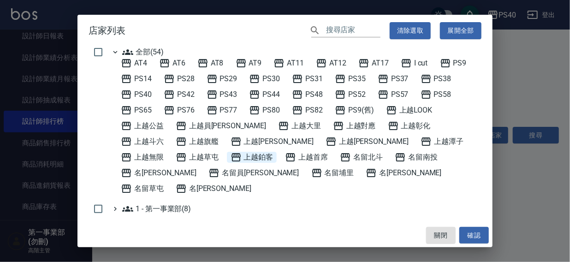
click at [231, 159] on span "上越鉑客" at bounding box center [252, 157] width 43 height 11
click at [469, 236] on button "確認" at bounding box center [475, 235] width 30 height 17
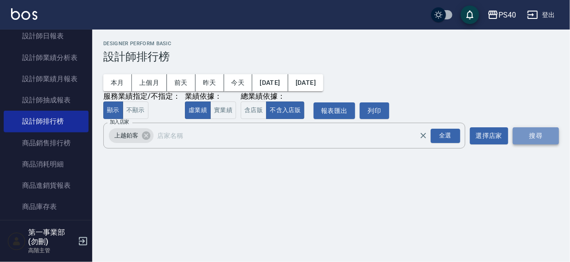
click at [544, 135] on button "搜尋" at bounding box center [536, 135] width 46 height 17
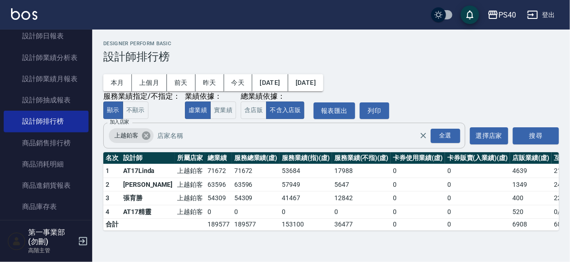
click at [143, 135] on icon at bounding box center [146, 136] width 8 height 8
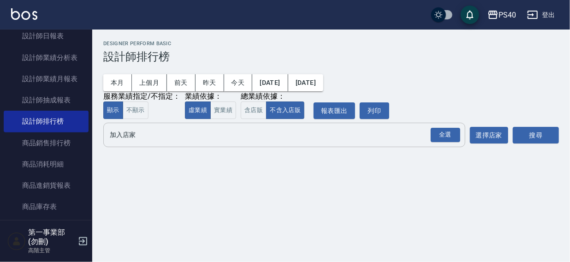
click at [126, 138] on input "加入店家" at bounding box center [278, 135] width 340 height 16
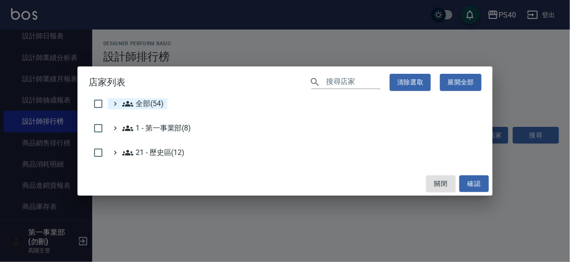
click at [137, 107] on span "全部(54)" at bounding box center [143, 103] width 42 height 11
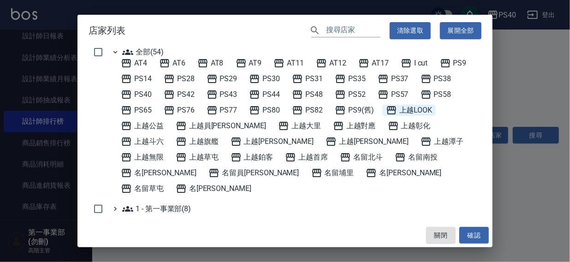
click at [425, 109] on span "上越LOOK" at bounding box center [409, 110] width 47 height 11
click at [480, 235] on button "確認" at bounding box center [475, 235] width 30 height 17
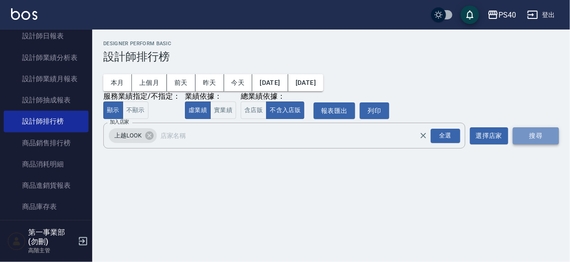
click at [535, 138] on button "搜尋" at bounding box center [536, 135] width 46 height 17
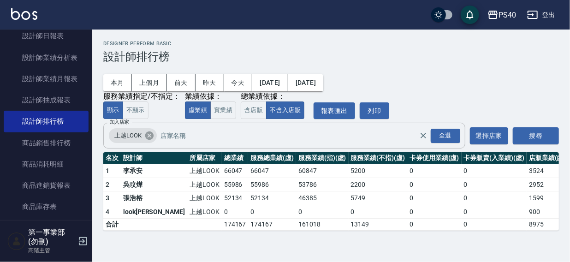
click at [148, 134] on icon at bounding box center [149, 136] width 8 height 8
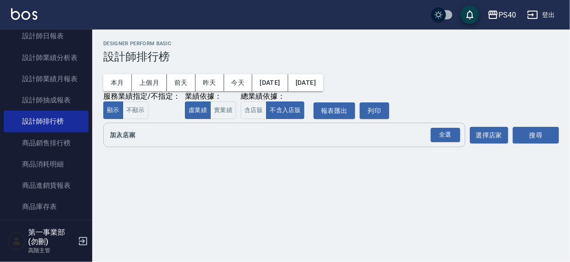
click at [144, 139] on input "加入店家" at bounding box center [278, 135] width 340 height 16
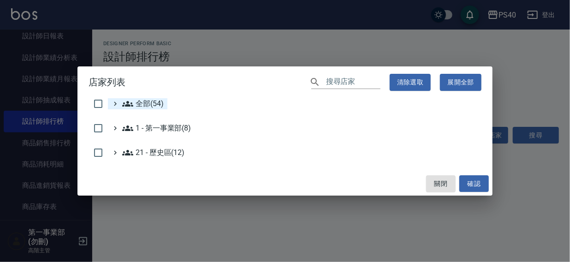
click at [148, 103] on span "全部(54)" at bounding box center [143, 103] width 42 height 11
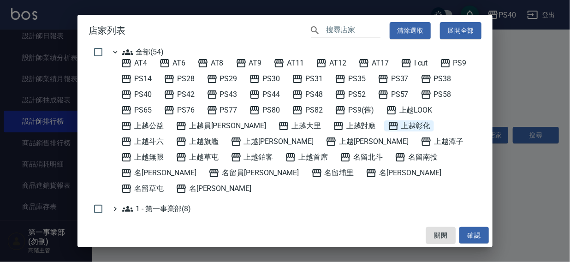
click at [388, 127] on span "上越彰化" at bounding box center [409, 125] width 43 height 11
drag, startPoint x: 466, startPoint y: 240, endPoint x: 512, endPoint y: 162, distance: 91.0
click at [466, 240] on button "確認" at bounding box center [475, 235] width 30 height 17
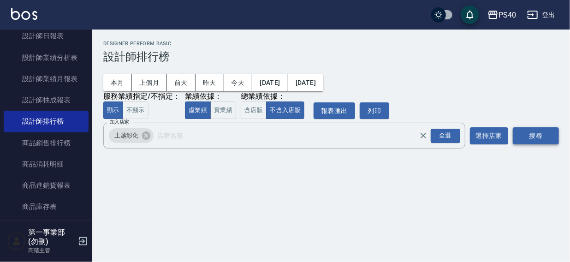
click at [528, 131] on button "搜尋" at bounding box center [536, 135] width 46 height 17
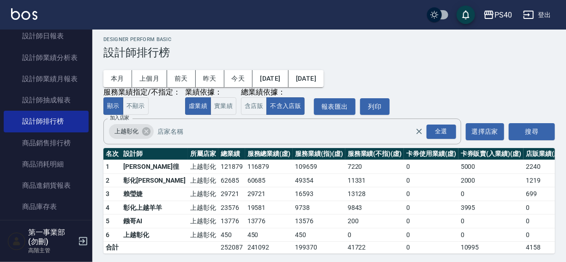
scroll to position [14, 0]
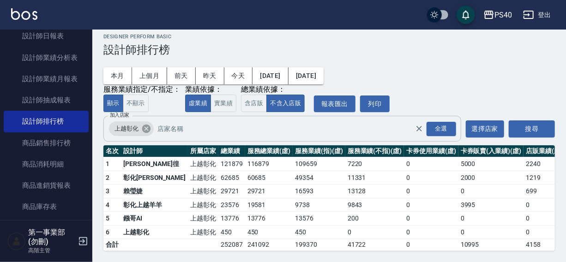
click at [148, 125] on icon at bounding box center [146, 129] width 8 height 8
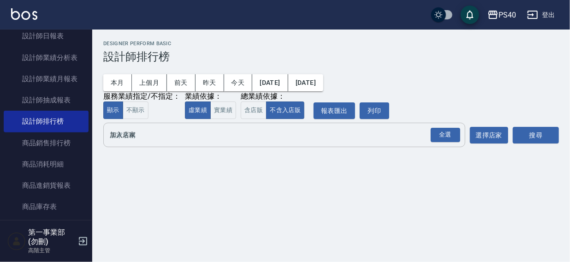
click at [134, 134] on input "加入店家" at bounding box center [278, 135] width 340 height 16
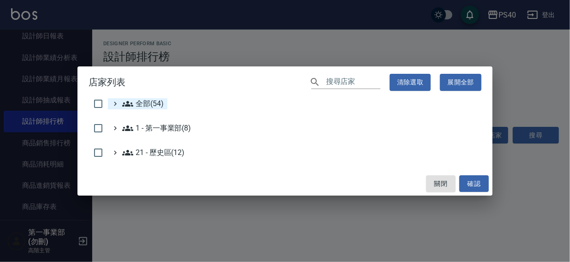
click at [147, 102] on span "全部(54)" at bounding box center [143, 103] width 42 height 11
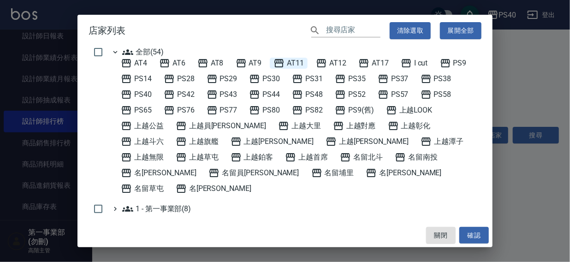
click at [285, 62] on icon at bounding box center [279, 63] width 11 height 11
click at [480, 238] on button "確認" at bounding box center [475, 235] width 30 height 17
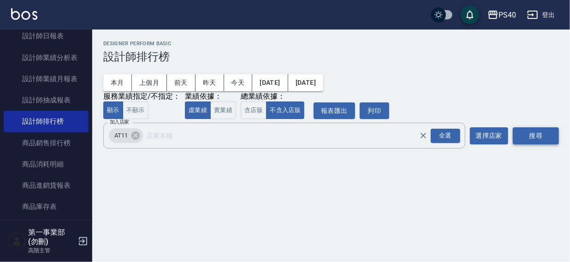
click at [531, 135] on button "搜尋" at bounding box center [536, 135] width 46 height 17
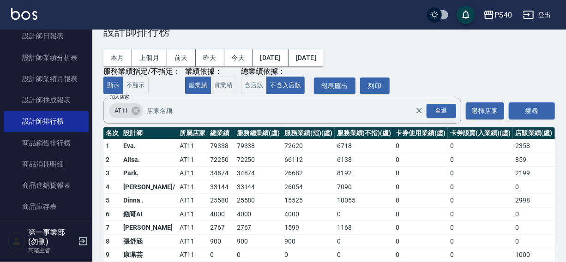
scroll to position [43, 0]
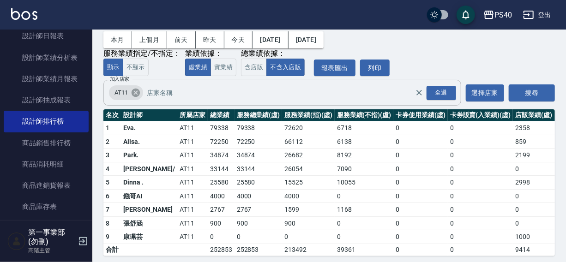
click at [132, 91] on icon at bounding box center [136, 93] width 8 height 8
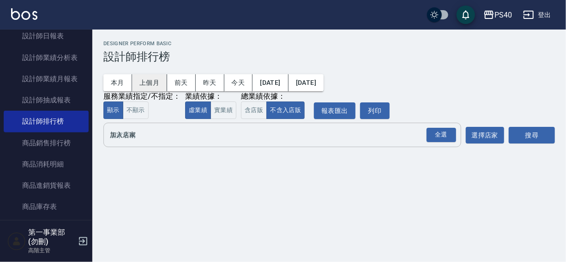
scroll to position [0, 0]
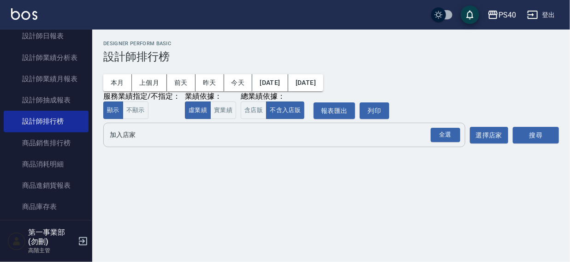
click at [129, 135] on input "加入店家" at bounding box center [278, 135] width 340 height 16
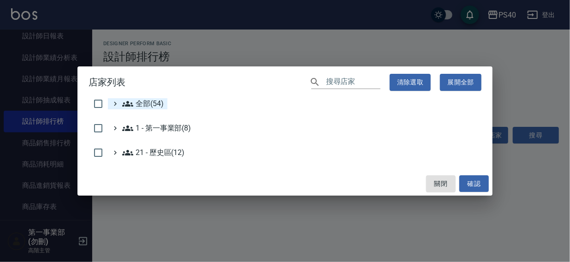
click at [140, 104] on span "全部(54)" at bounding box center [143, 103] width 42 height 11
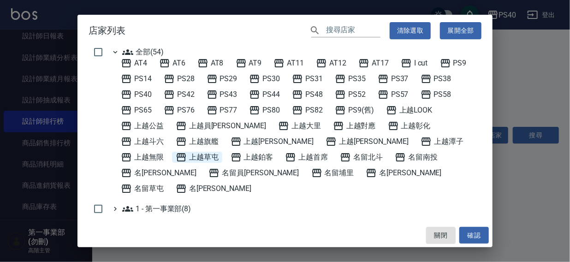
click at [219, 152] on span "上越草屯" at bounding box center [197, 157] width 43 height 11
click at [474, 236] on button "確認" at bounding box center [475, 235] width 30 height 17
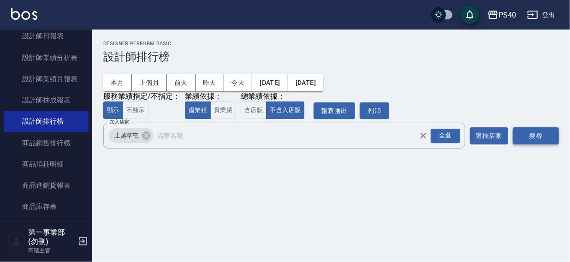
click at [522, 138] on button "搜尋" at bounding box center [536, 135] width 46 height 17
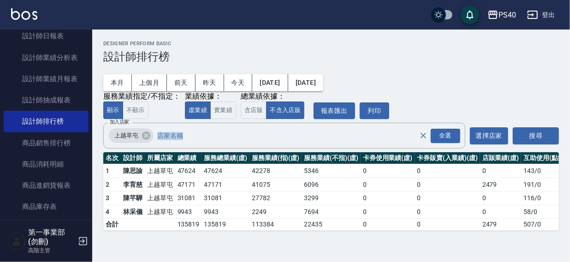
drag, startPoint x: 570, startPoint y: 122, endPoint x: 570, endPoint y: 156, distance: 34.2
click at [565, 156] on div "PS40 2025-10-01 - 2025-10-31 設計師排行榜 列印時間： 2025-10-15-16:42 Designer Perform Bas…" at bounding box center [331, 136] width 478 height 212
click at [387, 48] on div "Designer Perform Basic 設計師排行榜" at bounding box center [331, 52] width 456 height 23
click at [146, 137] on icon at bounding box center [146, 136] width 10 height 10
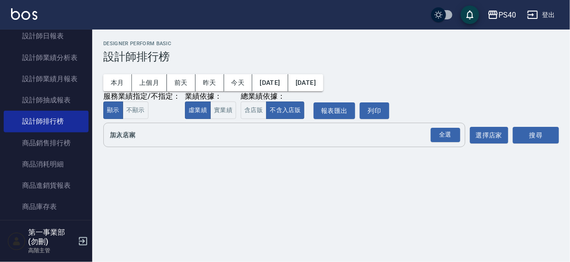
click at [141, 143] on input "加入店家" at bounding box center [278, 135] width 340 height 16
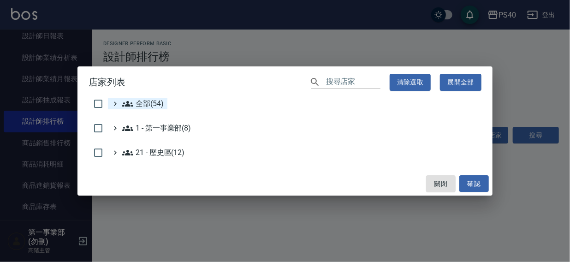
click at [148, 102] on span "全部(54)" at bounding box center [143, 103] width 42 height 11
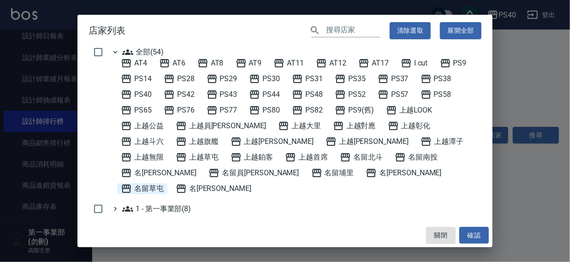
click at [164, 183] on span "名留草屯" at bounding box center [142, 188] width 43 height 11
click at [467, 230] on button "確認" at bounding box center [475, 235] width 30 height 17
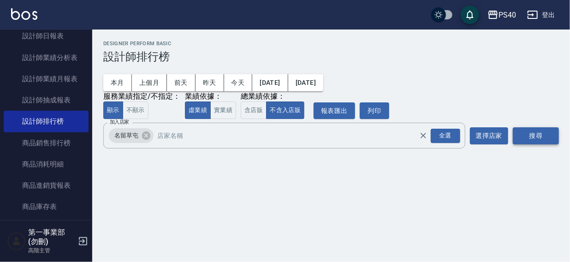
click at [528, 136] on button "搜尋" at bounding box center [536, 135] width 46 height 17
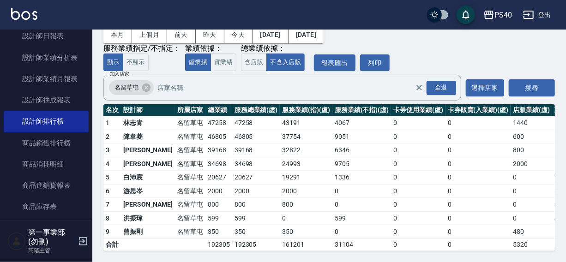
scroll to position [54, 0]
click at [142, 84] on icon at bounding box center [146, 88] width 8 height 8
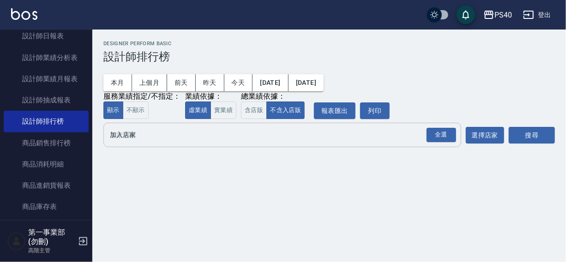
scroll to position [0, 0]
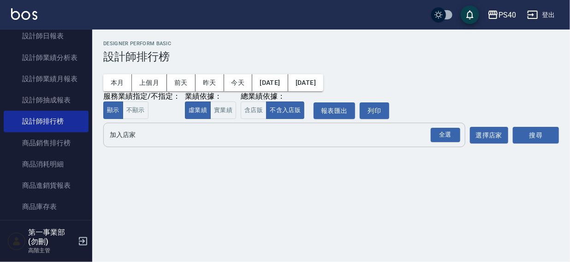
click at [129, 142] on input "加入店家" at bounding box center [278, 135] width 340 height 16
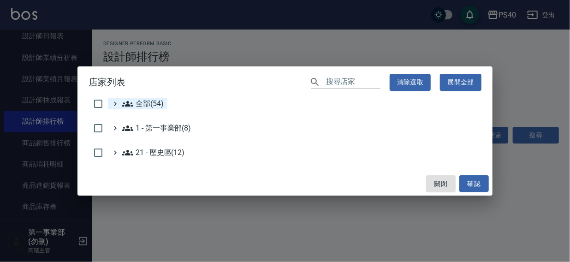
click at [143, 103] on span "全部(54)" at bounding box center [143, 103] width 42 height 11
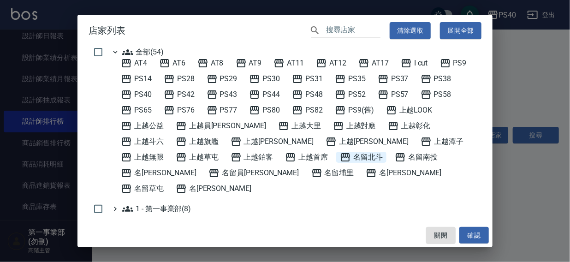
click at [340, 159] on span "名留北斗" at bounding box center [361, 157] width 43 height 11
click at [477, 234] on button "確認" at bounding box center [475, 235] width 30 height 17
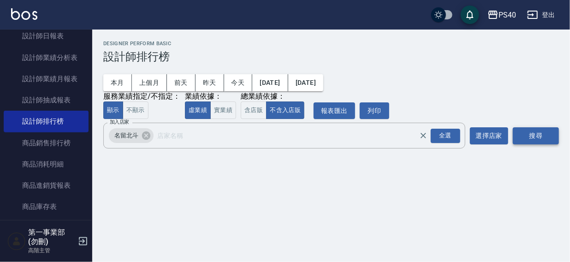
click at [537, 133] on button "搜尋" at bounding box center [536, 135] width 46 height 17
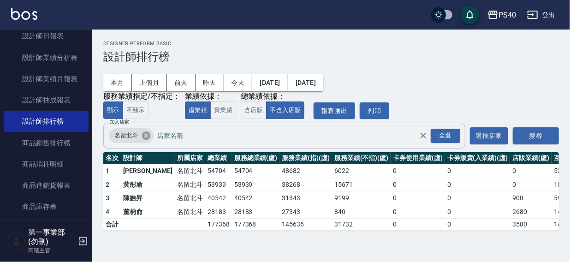
click at [142, 135] on icon at bounding box center [146, 136] width 8 height 8
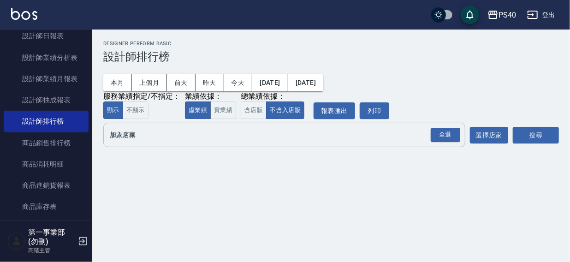
click at [141, 138] on input "加入店家" at bounding box center [278, 135] width 340 height 16
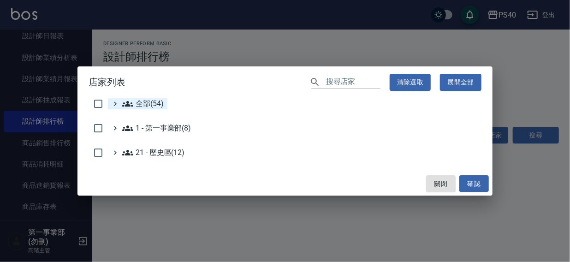
click at [148, 102] on span "全部(54)" at bounding box center [143, 103] width 42 height 11
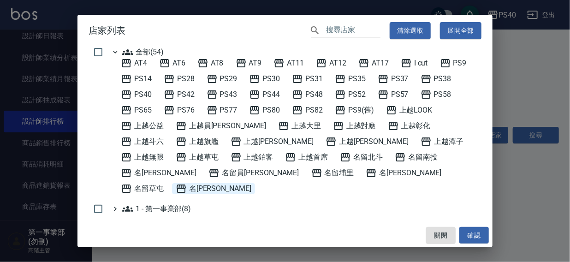
click at [252, 183] on span "名[PERSON_NAME]" at bounding box center [214, 188] width 76 height 11
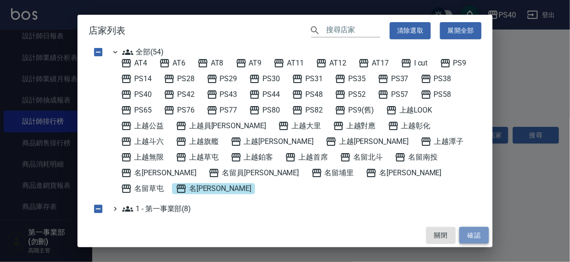
click at [475, 238] on button "確認" at bounding box center [475, 235] width 30 height 17
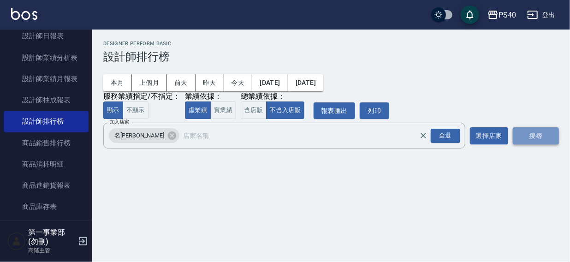
click at [531, 136] on button "搜尋" at bounding box center [536, 135] width 46 height 17
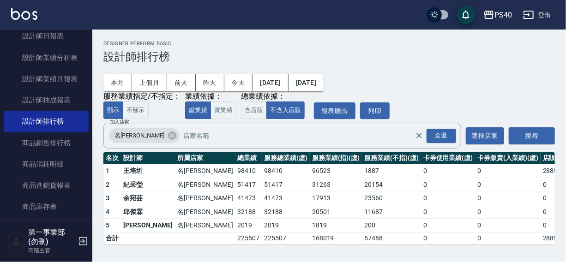
scroll to position [0, 0]
click at [147, 80] on button "上個月" at bounding box center [149, 82] width 35 height 17
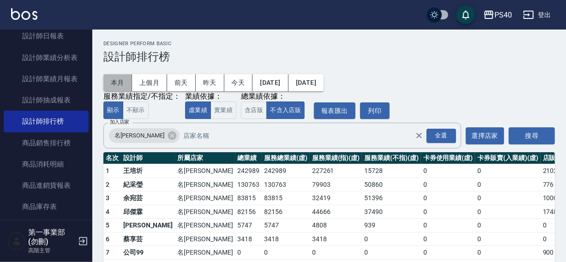
click at [119, 79] on button "本月" at bounding box center [117, 82] width 29 height 17
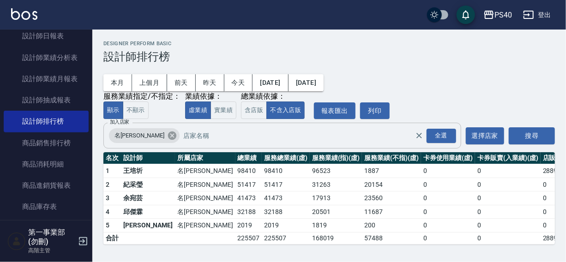
click at [168, 138] on icon at bounding box center [172, 136] width 8 height 8
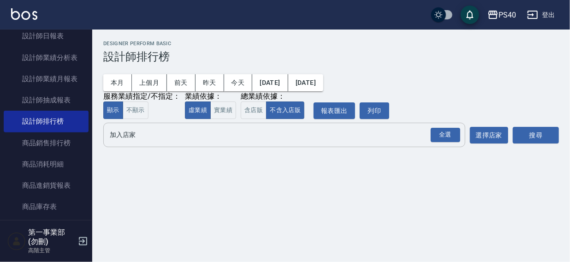
click at [127, 136] on input "加入店家" at bounding box center [278, 135] width 340 height 16
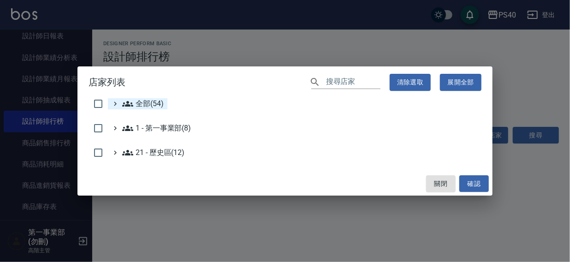
click at [145, 100] on span "全部(54)" at bounding box center [143, 103] width 42 height 11
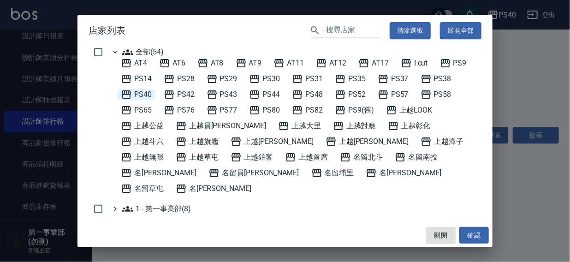
click at [142, 93] on span "PS40" at bounding box center [136, 94] width 31 height 11
click at [472, 238] on button "確認" at bounding box center [475, 235] width 30 height 17
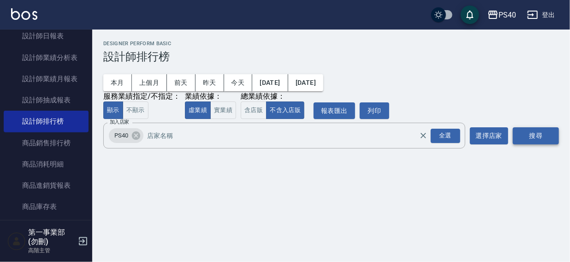
click at [540, 137] on button "搜尋" at bounding box center [536, 135] width 46 height 17
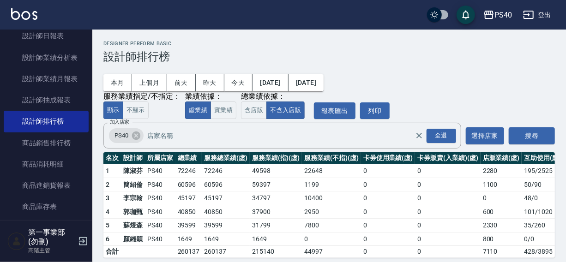
scroll to position [14, 0]
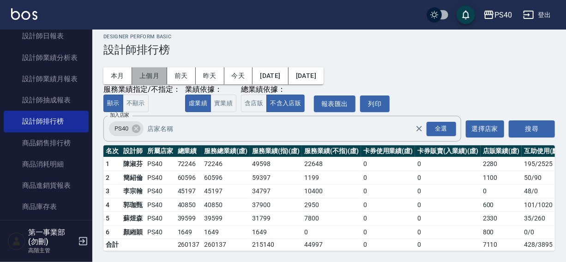
click at [144, 67] on button "上個月" at bounding box center [149, 75] width 35 height 17
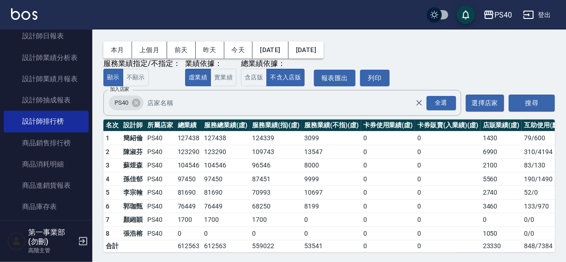
scroll to position [42, 0]
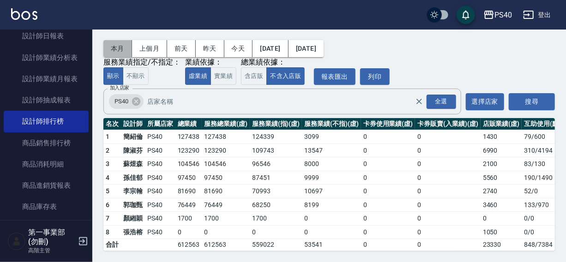
click at [114, 40] on button "本月" at bounding box center [117, 48] width 29 height 17
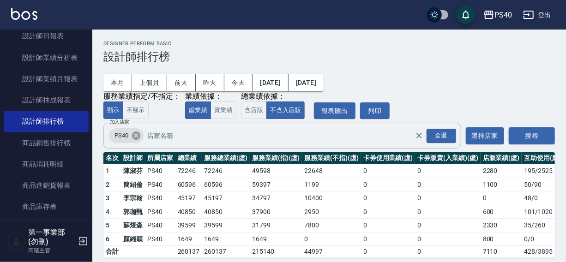
click at [134, 136] on icon at bounding box center [136, 136] width 8 height 8
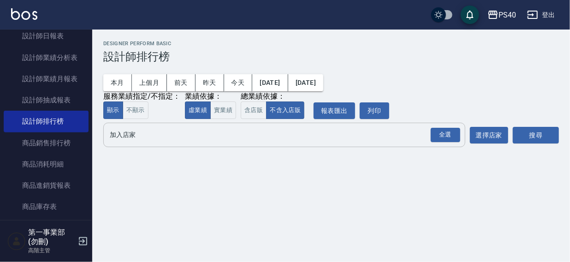
click at [128, 138] on input "加入店家" at bounding box center [278, 135] width 340 height 16
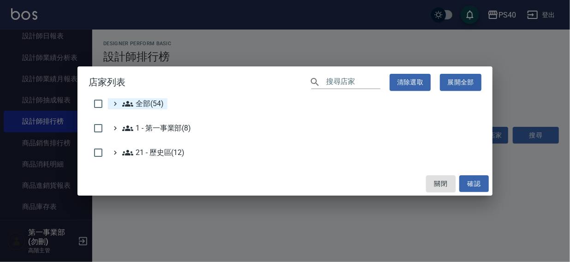
click at [153, 102] on span "全部(54)" at bounding box center [143, 103] width 42 height 11
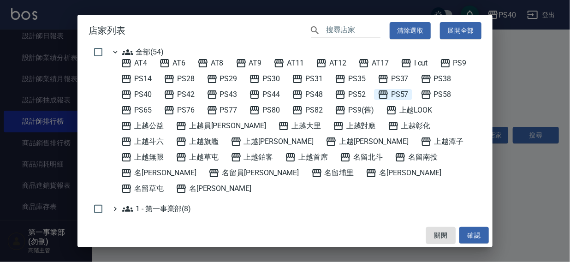
click at [396, 91] on span "PS57" at bounding box center [393, 94] width 31 height 11
click at [474, 232] on button "確認" at bounding box center [475, 235] width 30 height 17
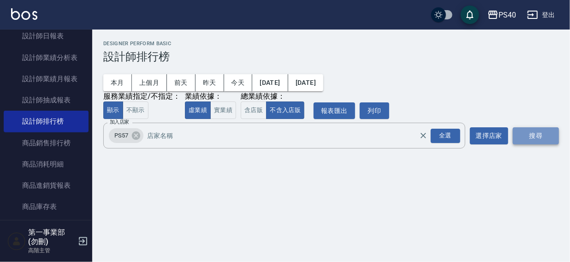
click at [534, 139] on button "搜尋" at bounding box center [536, 135] width 46 height 17
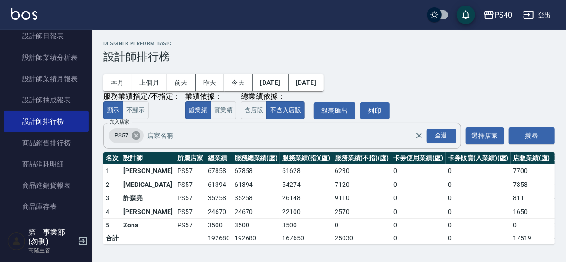
click at [132, 137] on icon at bounding box center [136, 136] width 8 height 8
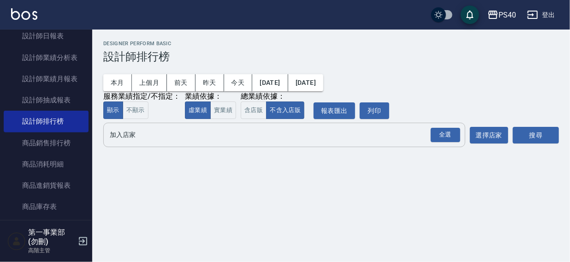
click at [125, 142] on input "加入店家" at bounding box center [278, 135] width 340 height 16
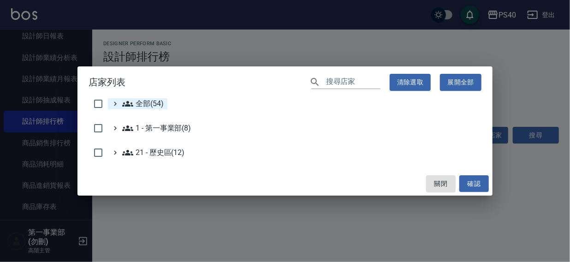
click at [143, 104] on span "全部(54)" at bounding box center [143, 103] width 42 height 11
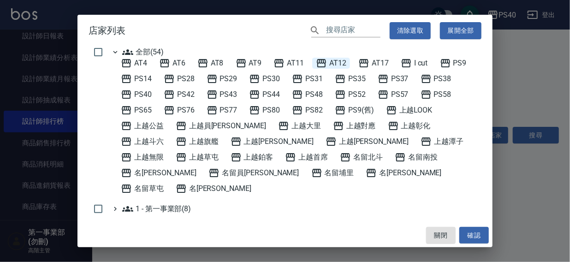
click at [333, 60] on span "AT12" at bounding box center [331, 63] width 30 height 11
click at [470, 234] on button "確認" at bounding box center [475, 235] width 30 height 17
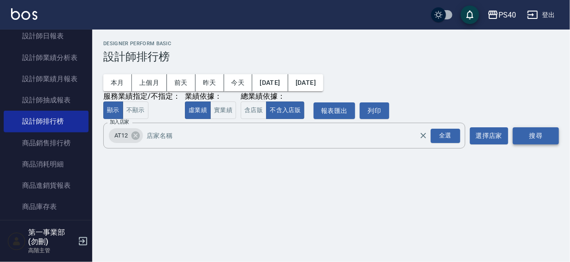
click at [557, 132] on button "搜尋" at bounding box center [536, 135] width 46 height 17
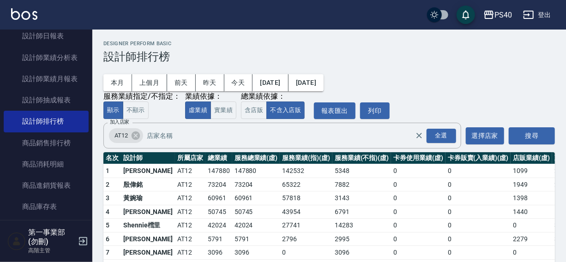
scroll to position [42, 0]
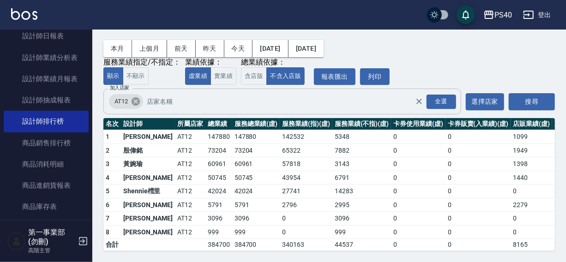
click at [134, 96] on icon at bounding box center [136, 101] width 10 height 10
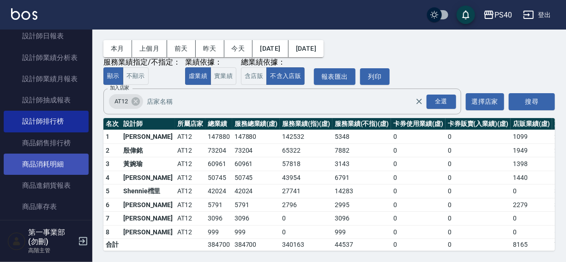
scroll to position [0, 0]
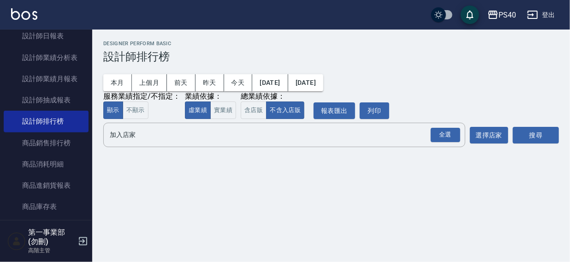
click at [396, 76] on div "本月 上個月 前天 昨天 今天 2025/10/01 2025/10/31 服務業績指定/不指定： 顯示 不顯示 業績依據： 虛業績 實業績 總業績依據： 含…" at bounding box center [331, 91] width 456 height 56
click at [123, 134] on input "加入店家" at bounding box center [278, 135] width 340 height 16
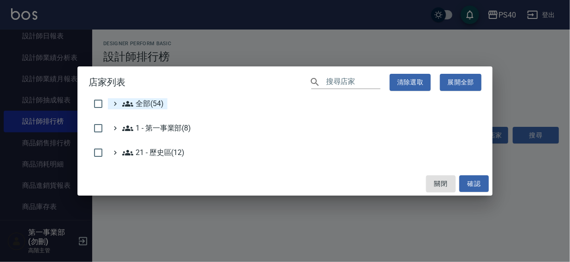
click at [153, 102] on span "全部(54)" at bounding box center [143, 103] width 42 height 11
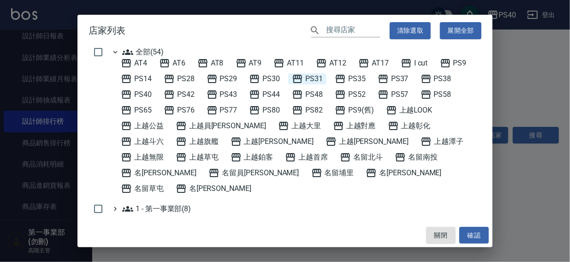
click at [306, 78] on span "PS31" at bounding box center [307, 78] width 31 height 11
click at [471, 239] on button "確認" at bounding box center [475, 235] width 30 height 17
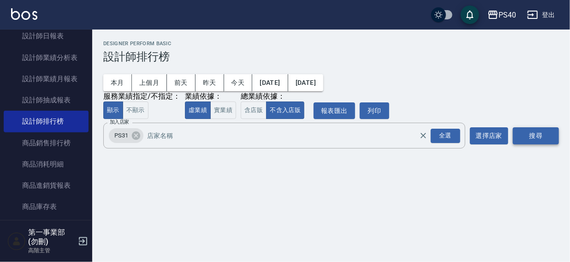
click at [535, 135] on button "搜尋" at bounding box center [536, 135] width 46 height 17
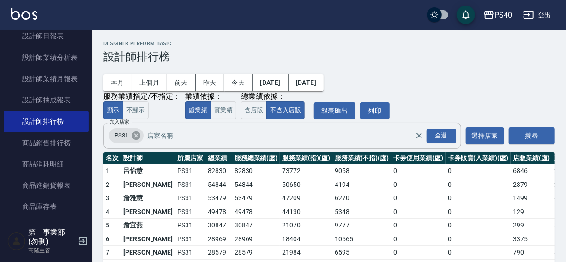
click at [135, 136] on icon at bounding box center [136, 136] width 10 height 10
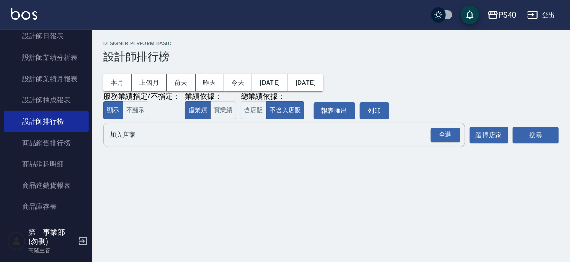
click at [134, 137] on input "加入店家" at bounding box center [278, 135] width 340 height 16
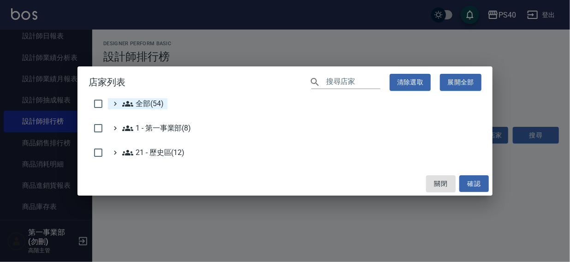
click at [148, 103] on span "全部(54)" at bounding box center [143, 103] width 42 height 11
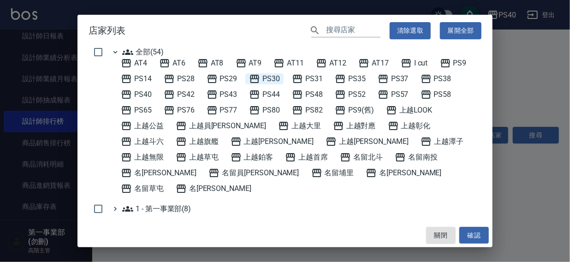
click at [266, 78] on span "PS30" at bounding box center [264, 78] width 31 height 11
click at [468, 233] on button "確認" at bounding box center [475, 235] width 30 height 17
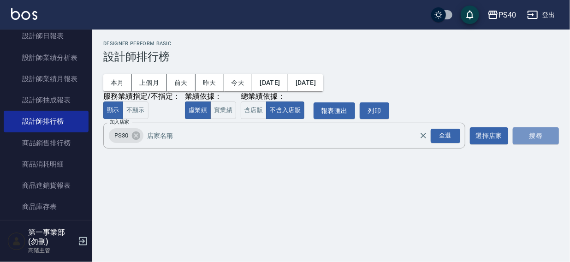
click at [531, 134] on button "搜尋" at bounding box center [536, 135] width 46 height 17
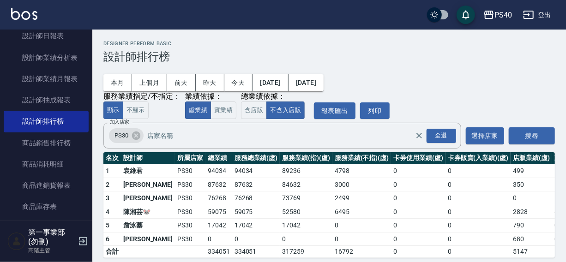
scroll to position [14, 0]
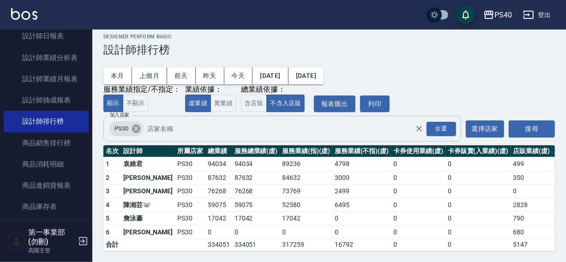
click at [133, 125] on icon at bounding box center [136, 129] width 8 height 8
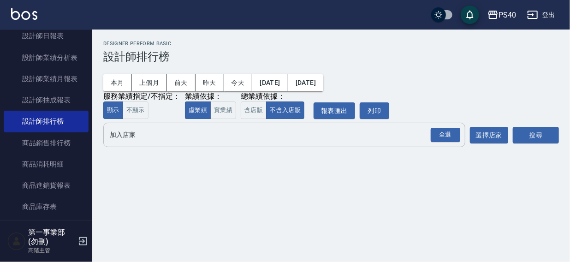
click at [125, 139] on input "加入店家" at bounding box center [278, 135] width 340 height 16
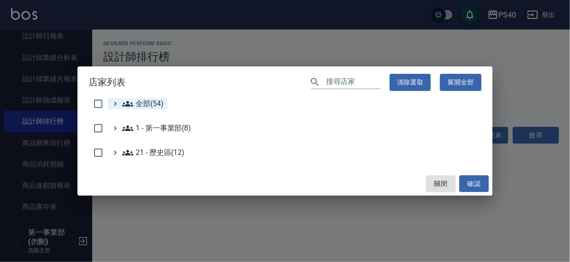
click at [147, 103] on span "全部(54)" at bounding box center [143, 103] width 42 height 11
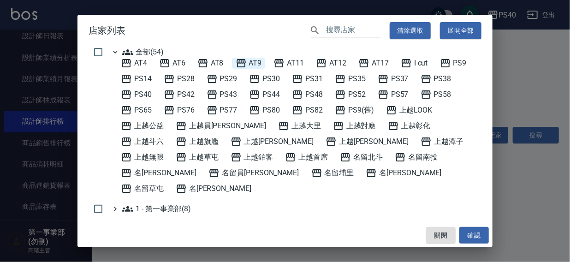
click at [258, 64] on span "AT9" at bounding box center [249, 63] width 26 height 11
click at [462, 240] on button "確認" at bounding box center [475, 235] width 30 height 17
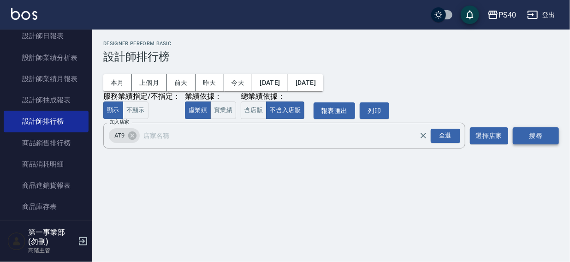
click at [526, 138] on button "搜尋" at bounding box center [536, 135] width 46 height 17
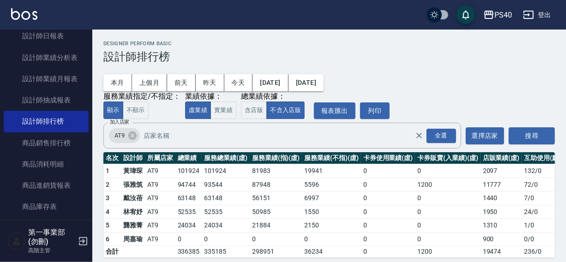
scroll to position [14, 0]
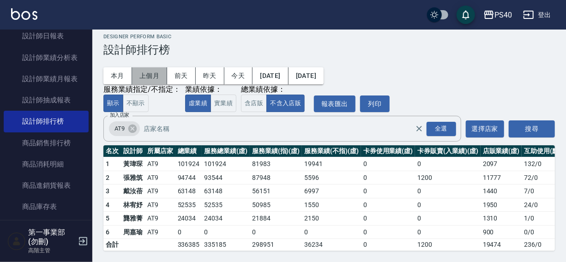
click at [146, 69] on button "上個月" at bounding box center [149, 75] width 35 height 17
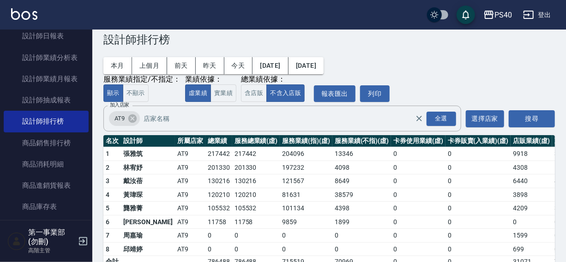
scroll to position [7, 0]
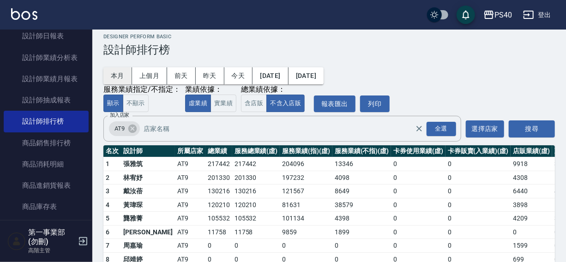
click at [119, 72] on button "本月" at bounding box center [117, 75] width 29 height 17
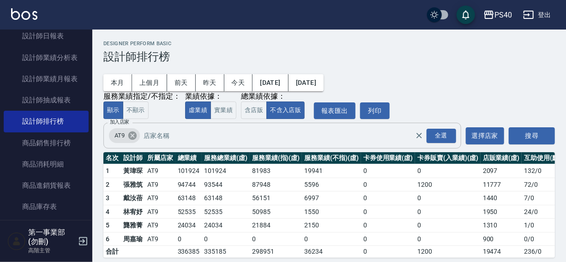
click at [134, 133] on icon at bounding box center [132, 136] width 8 height 8
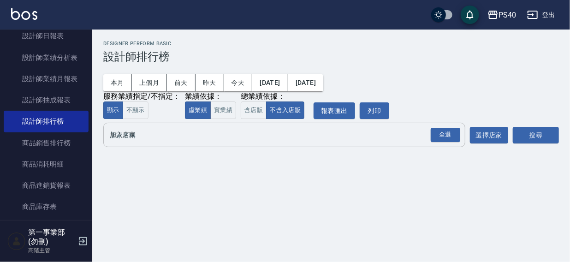
click at [127, 144] on div "全選 加入店家" at bounding box center [284, 135] width 362 height 24
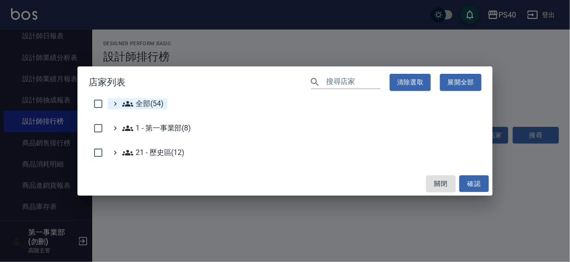
click at [138, 106] on span "全部(54)" at bounding box center [143, 103] width 42 height 11
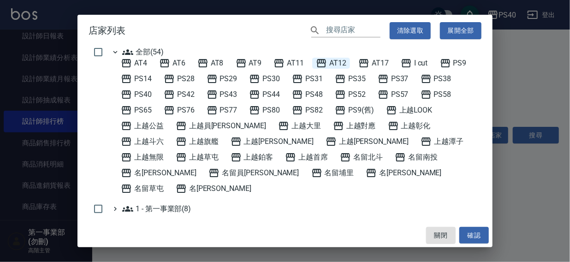
click at [342, 63] on span "AT12" at bounding box center [331, 63] width 30 height 11
drag, startPoint x: 478, startPoint y: 239, endPoint x: 493, endPoint y: 159, distance: 81.7
click at [478, 239] on button "確認" at bounding box center [475, 235] width 30 height 17
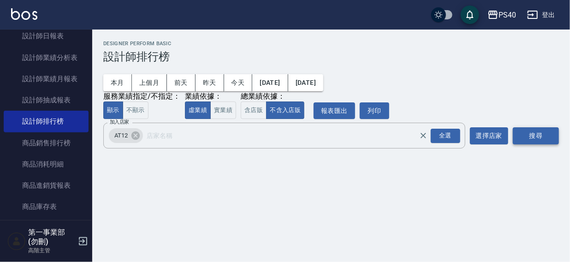
click at [526, 138] on button "搜尋" at bounding box center [536, 135] width 46 height 17
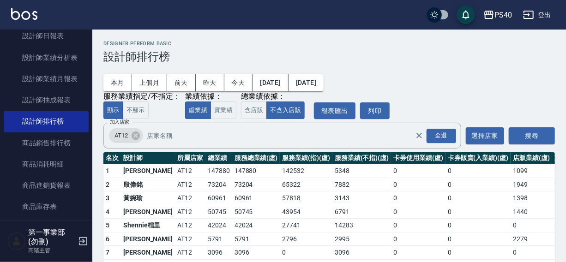
scroll to position [42, 0]
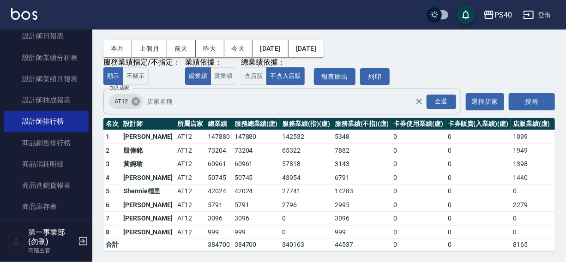
click at [132, 97] on icon at bounding box center [136, 101] width 8 height 8
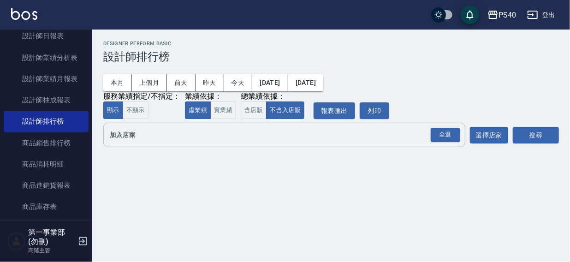
click at [121, 138] on input "加入店家" at bounding box center [278, 135] width 340 height 16
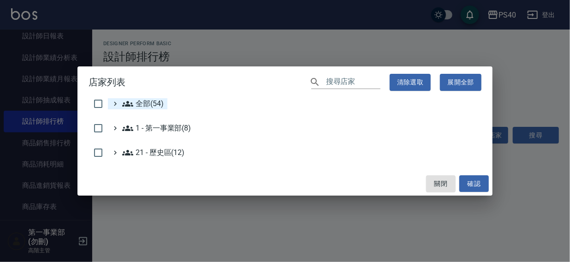
click at [136, 103] on span "全部(54)" at bounding box center [143, 103] width 42 height 11
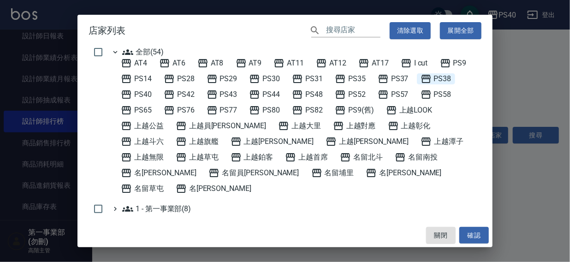
click at [447, 74] on span "PS38" at bounding box center [436, 78] width 31 height 11
click at [470, 228] on button "確認" at bounding box center [475, 235] width 30 height 17
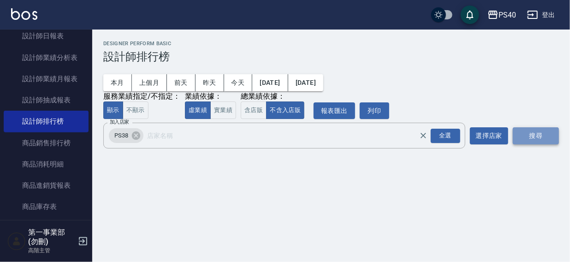
click at [531, 129] on button "搜尋" at bounding box center [536, 135] width 46 height 17
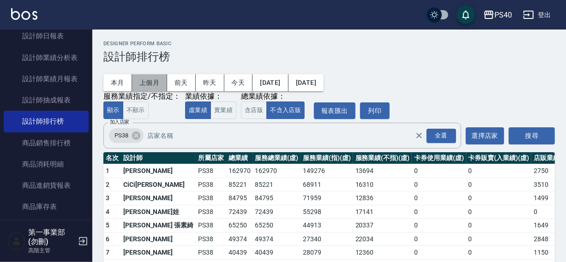
click at [148, 83] on button "上個月" at bounding box center [149, 82] width 35 height 17
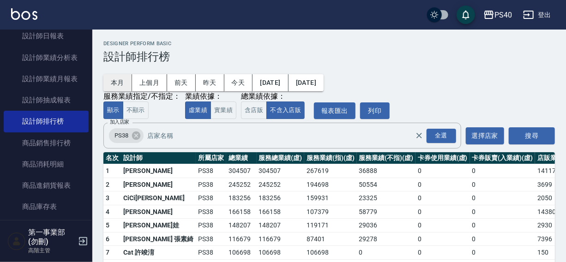
click at [114, 80] on button "本月" at bounding box center [117, 82] width 29 height 17
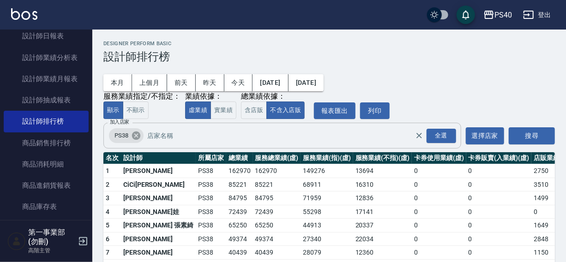
click at [132, 136] on icon at bounding box center [136, 136] width 8 height 8
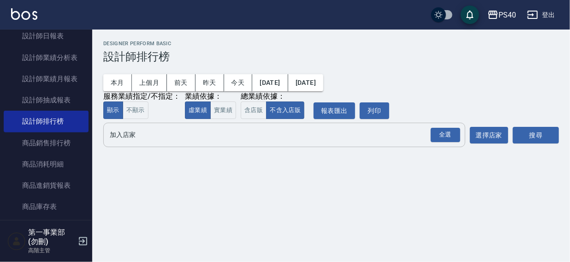
click at [132, 137] on input "加入店家" at bounding box center [278, 135] width 340 height 16
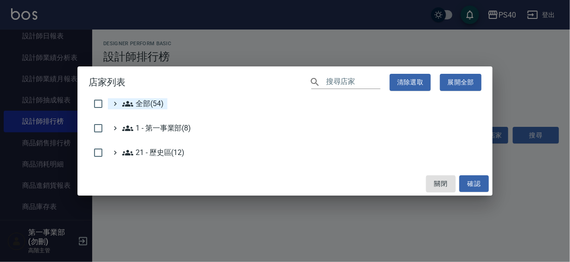
click at [142, 107] on span "全部(54)" at bounding box center [143, 103] width 42 height 11
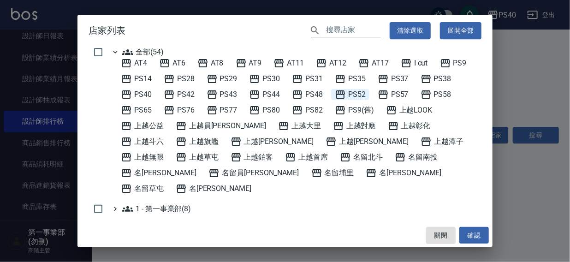
click at [362, 93] on span "PS52" at bounding box center [350, 94] width 31 height 11
click at [480, 235] on button "確認" at bounding box center [475, 235] width 30 height 17
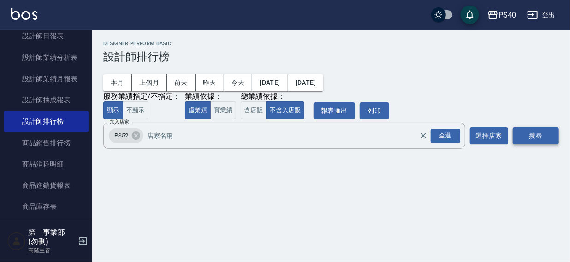
click at [533, 136] on button "搜尋" at bounding box center [536, 135] width 46 height 17
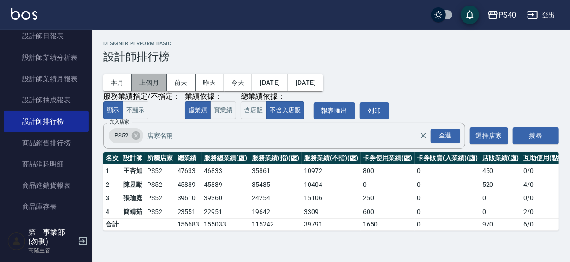
click at [140, 79] on button "上個月" at bounding box center [149, 82] width 35 height 17
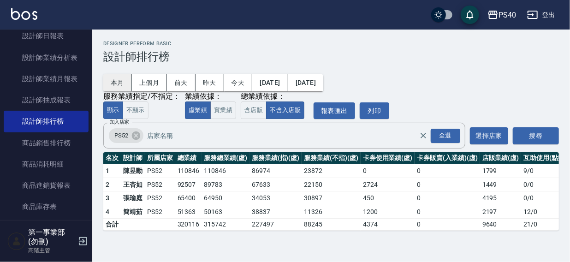
click at [116, 79] on button "本月" at bounding box center [117, 82] width 29 height 17
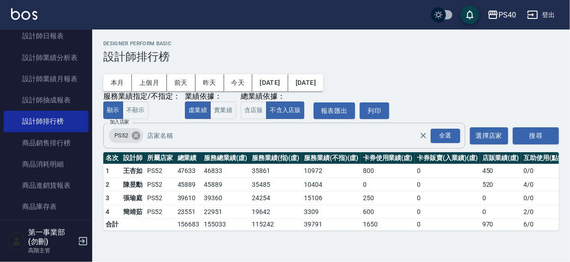
click at [136, 134] on icon at bounding box center [136, 136] width 8 height 8
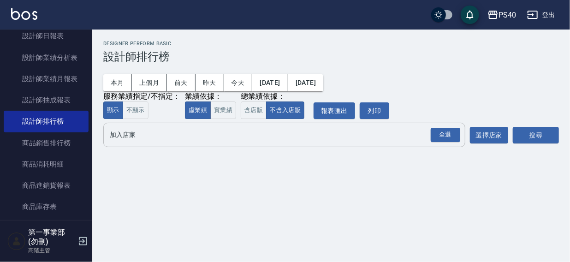
click at [125, 138] on input "加入店家" at bounding box center [278, 135] width 340 height 16
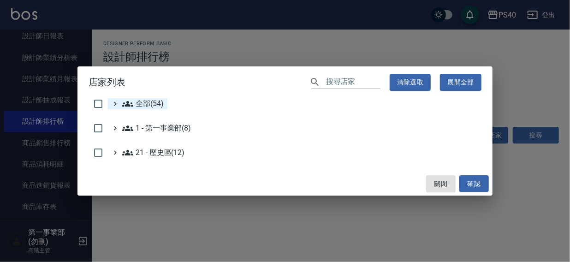
click at [145, 102] on span "全部(54)" at bounding box center [143, 103] width 42 height 11
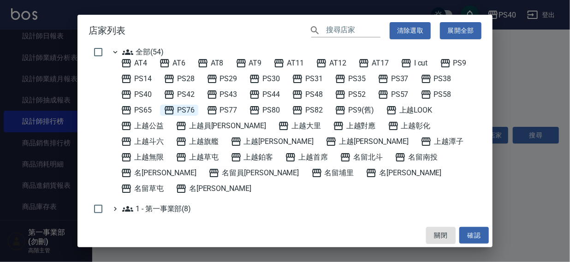
click at [178, 112] on span "PS76" at bounding box center [179, 110] width 31 height 11
click at [475, 239] on button "確認" at bounding box center [475, 235] width 30 height 17
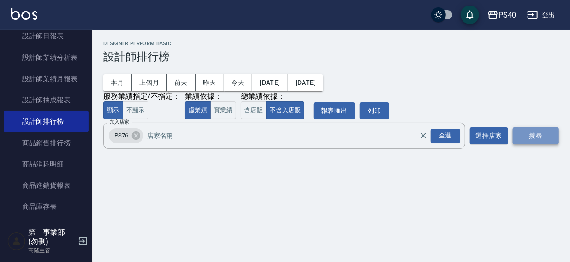
click at [527, 137] on button "搜尋" at bounding box center [536, 135] width 46 height 17
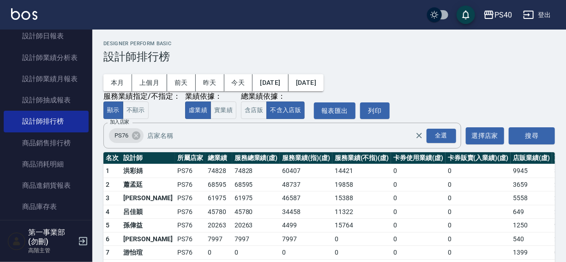
scroll to position [42, 0]
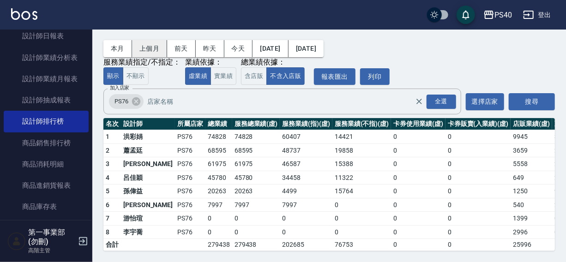
click at [149, 40] on button "上個月" at bounding box center [149, 48] width 35 height 17
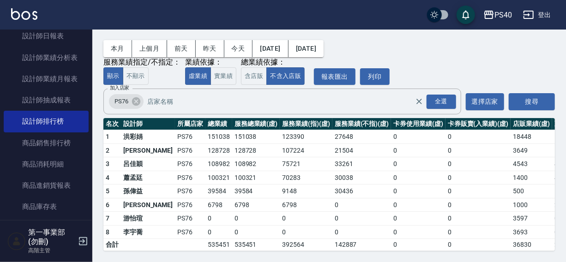
scroll to position [42, 0]
click at [117, 40] on button "本月" at bounding box center [117, 48] width 29 height 17
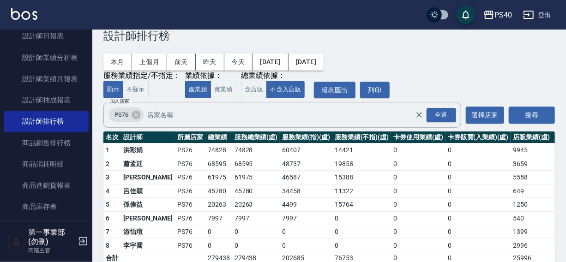
scroll to position [31, 0]
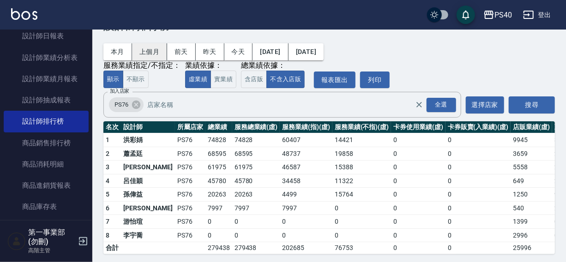
click at [149, 50] on button "上個月" at bounding box center [149, 51] width 35 height 17
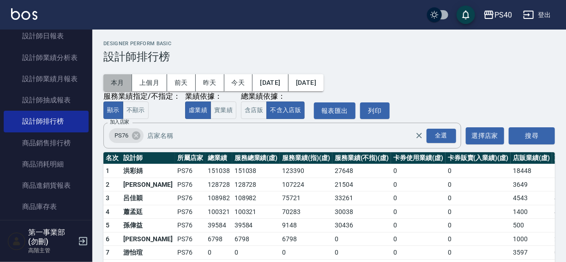
click at [116, 82] on button "本月" at bounding box center [117, 82] width 29 height 17
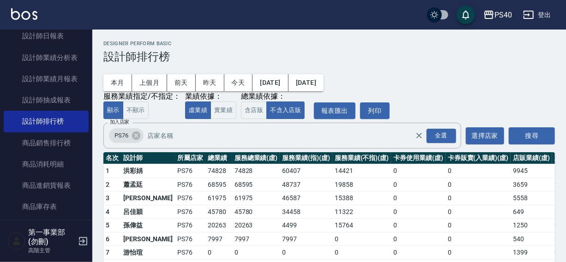
scroll to position [42, 0]
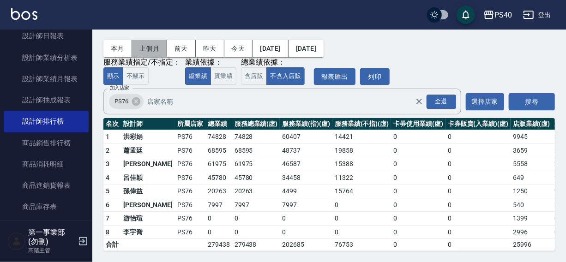
click at [151, 41] on button "上個月" at bounding box center [149, 48] width 35 height 17
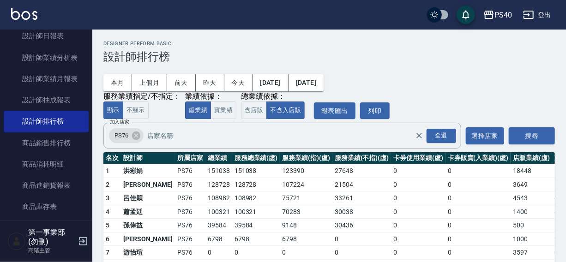
scroll to position [42, 0]
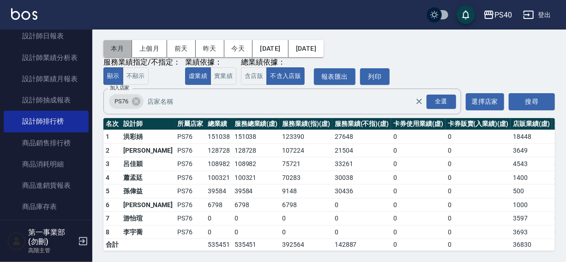
click at [118, 42] on button "本月" at bounding box center [117, 48] width 29 height 17
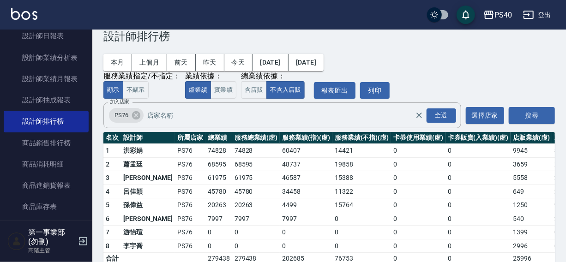
scroll to position [42, 0]
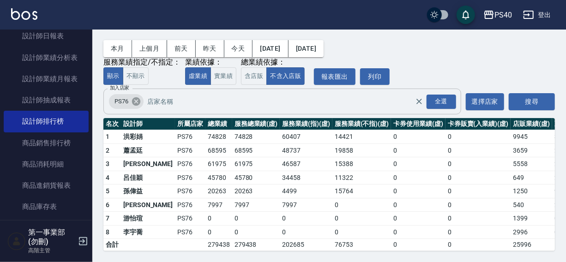
click at [136, 96] on icon at bounding box center [136, 101] width 10 height 10
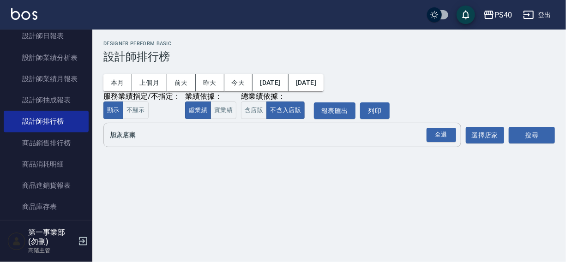
scroll to position [0, 0]
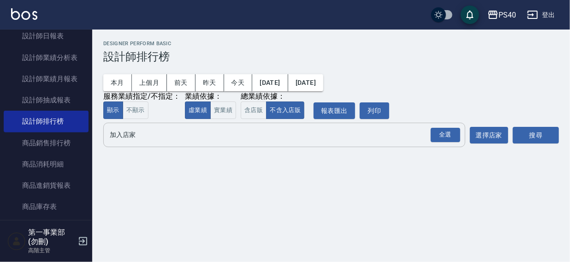
click at [117, 136] on input "加入店家" at bounding box center [278, 135] width 340 height 16
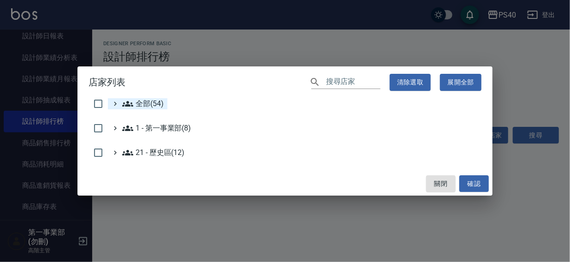
click at [130, 101] on icon at bounding box center [127, 103] width 11 height 11
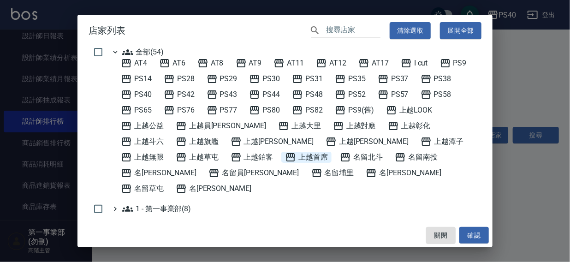
click at [285, 156] on span "上越首席" at bounding box center [306, 157] width 43 height 11
click at [475, 236] on button "確認" at bounding box center [475, 235] width 30 height 17
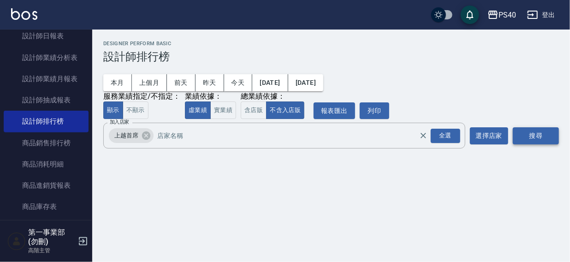
click at [535, 134] on button "搜尋" at bounding box center [536, 135] width 46 height 17
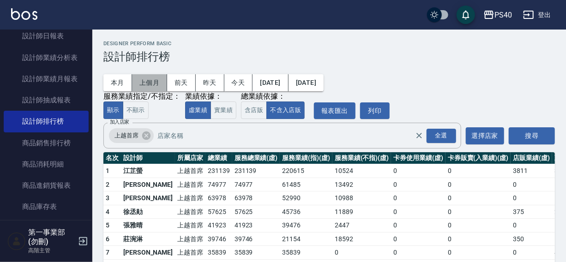
click at [147, 83] on button "上個月" at bounding box center [149, 82] width 35 height 17
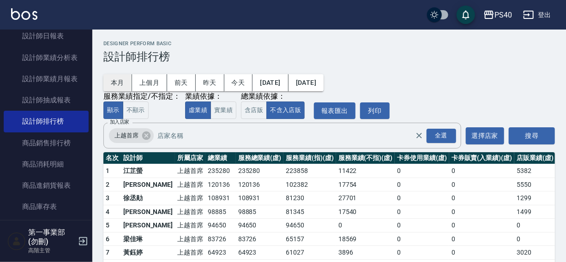
click at [118, 79] on button "本月" at bounding box center [117, 82] width 29 height 17
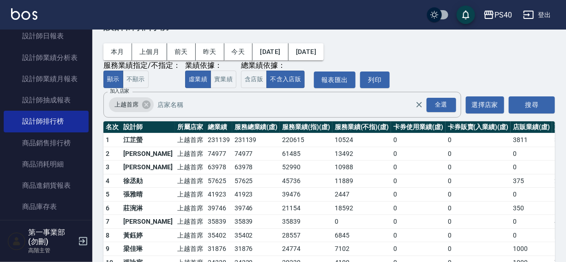
scroll to position [82, 0]
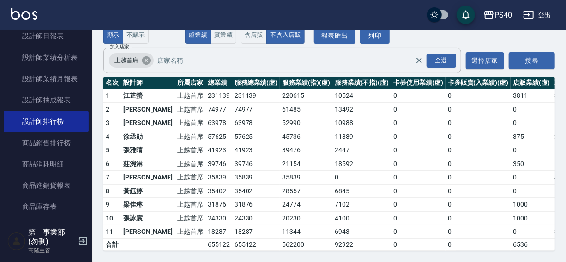
click at [146, 56] on icon at bounding box center [146, 60] width 8 height 8
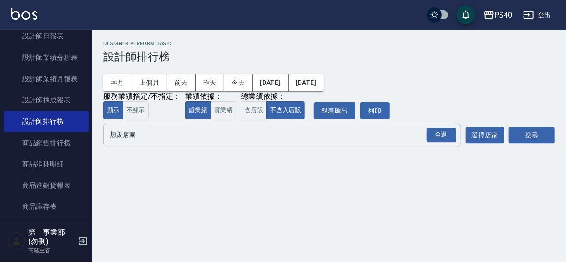
scroll to position [0, 0]
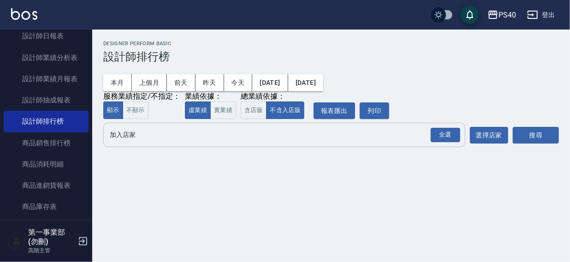
click at [120, 129] on input "加入店家" at bounding box center [278, 135] width 340 height 16
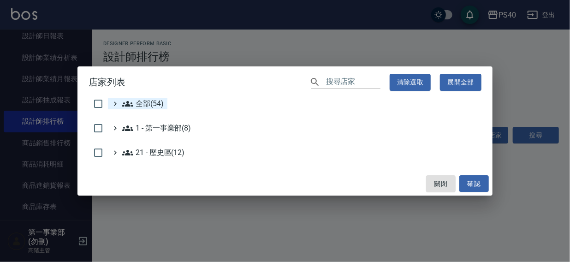
click at [135, 102] on span "全部(54)" at bounding box center [143, 103] width 42 height 11
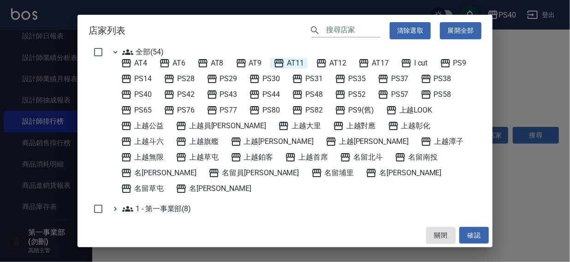
click at [299, 62] on span "AT11" at bounding box center [289, 63] width 30 height 11
click at [481, 234] on button "確認" at bounding box center [475, 235] width 30 height 17
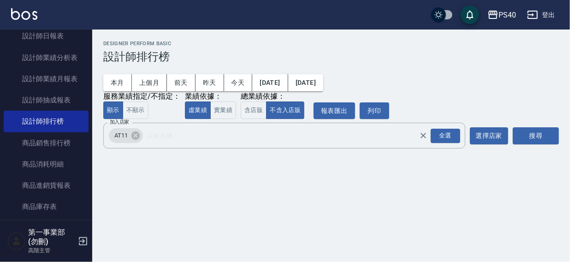
click at [536, 126] on div "搜尋" at bounding box center [536, 136] width 46 height 26
click at [534, 137] on button "搜尋" at bounding box center [536, 135] width 46 height 17
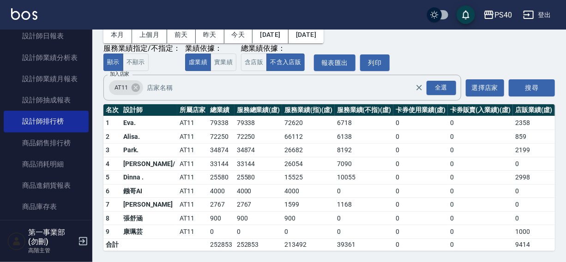
scroll to position [48, 0]
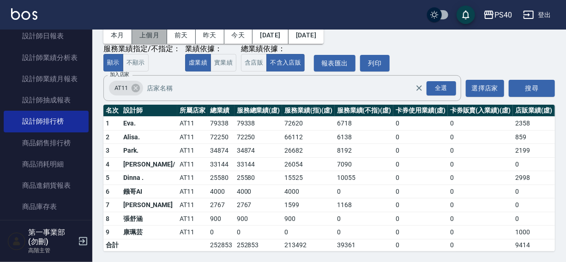
click at [148, 36] on button "上個月" at bounding box center [149, 35] width 35 height 17
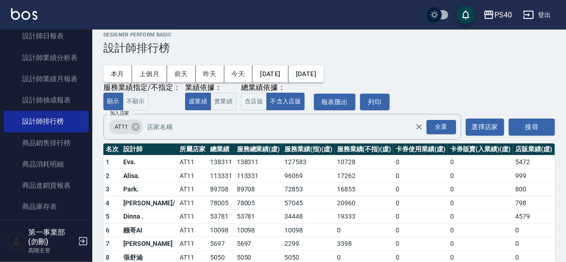
scroll to position [6, 0]
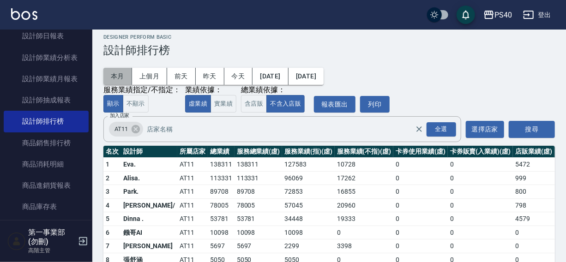
click at [112, 74] on button "本月" at bounding box center [117, 76] width 29 height 17
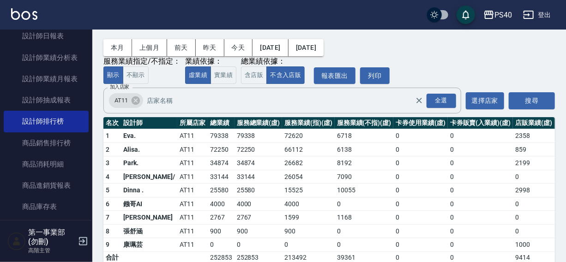
scroll to position [29, 0]
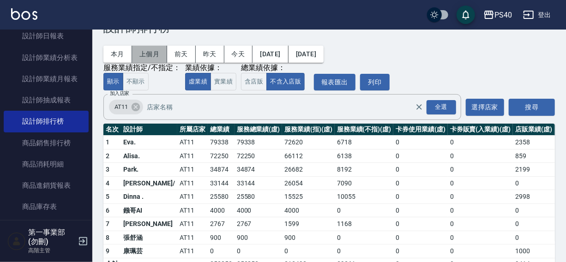
click at [153, 52] on button "上個月" at bounding box center [149, 54] width 35 height 17
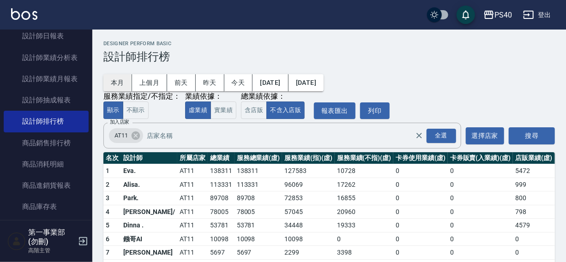
click at [114, 80] on button "本月" at bounding box center [117, 82] width 29 height 17
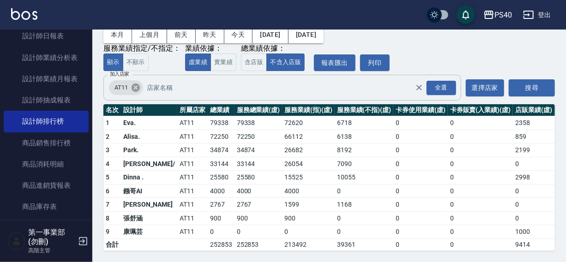
click at [136, 84] on icon at bounding box center [136, 88] width 8 height 8
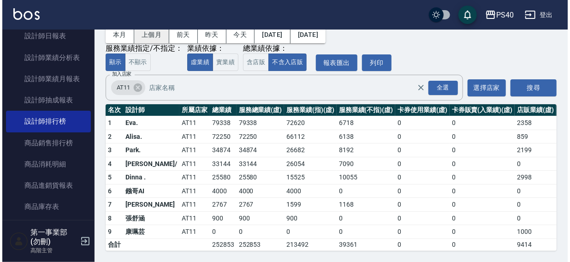
scroll to position [0, 0]
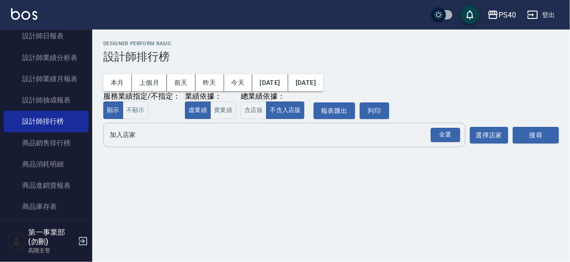
click at [129, 138] on input "加入店家" at bounding box center [278, 135] width 340 height 16
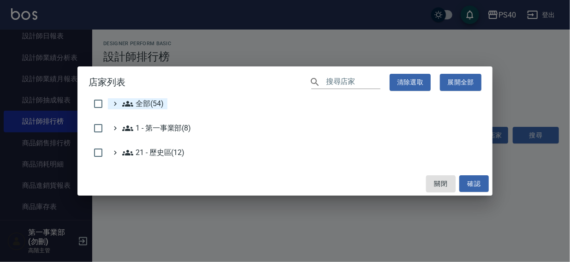
click at [133, 105] on icon at bounding box center [127, 104] width 11 height 6
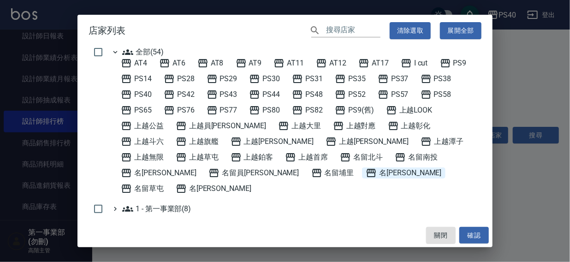
click at [366, 174] on span "名[PERSON_NAME]" at bounding box center [404, 173] width 76 height 11
click at [473, 237] on button "確認" at bounding box center [475, 235] width 30 height 17
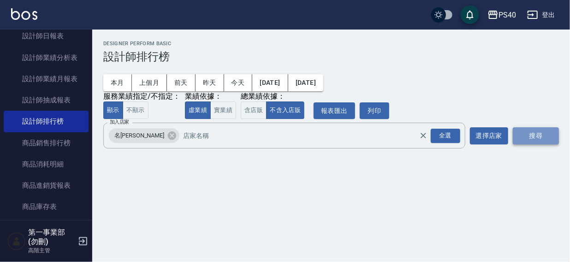
click at [534, 132] on button "搜尋" at bounding box center [536, 135] width 46 height 17
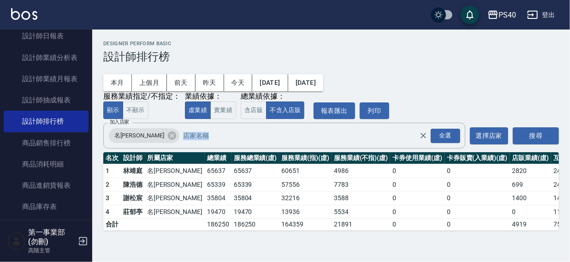
drag, startPoint x: 570, startPoint y: 114, endPoint x: 570, endPoint y: 146, distance: 32.3
click at [565, 146] on div "PS40 2025-10-01 - 2025-10-31 設計師排行榜 列印時間： 2025-10-15-17:00 Designer Perform Bas…" at bounding box center [331, 136] width 478 height 212
click at [314, 41] on h2 "Designer Perform Basic" at bounding box center [331, 44] width 456 height 6
click at [154, 82] on button "上個月" at bounding box center [149, 82] width 35 height 17
click at [118, 81] on button "本月" at bounding box center [117, 82] width 29 height 17
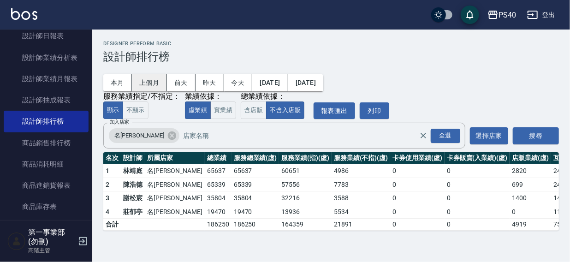
click at [148, 83] on button "上個月" at bounding box center [149, 82] width 35 height 17
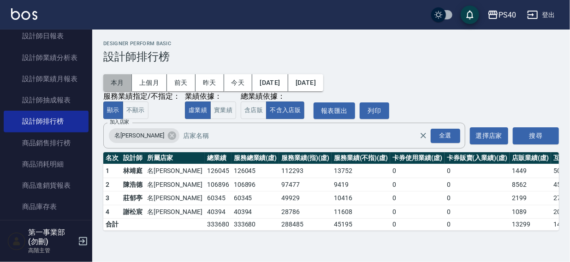
click at [118, 79] on button "本月" at bounding box center [117, 82] width 29 height 17
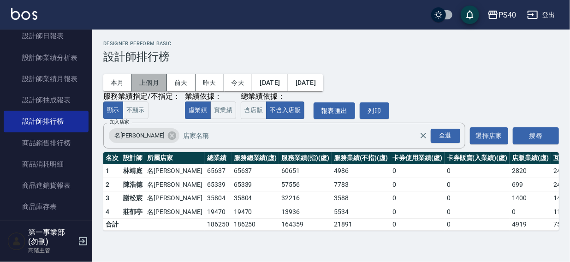
click at [145, 81] on button "上個月" at bounding box center [149, 82] width 35 height 17
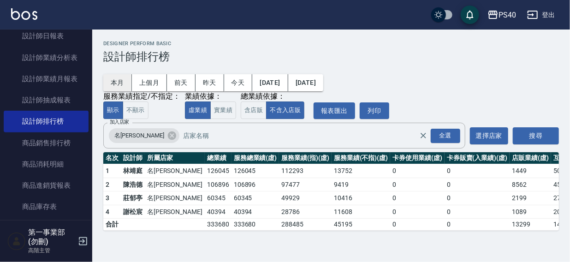
click at [116, 83] on button "本月" at bounding box center [117, 82] width 29 height 17
click at [168, 135] on icon at bounding box center [172, 136] width 8 height 8
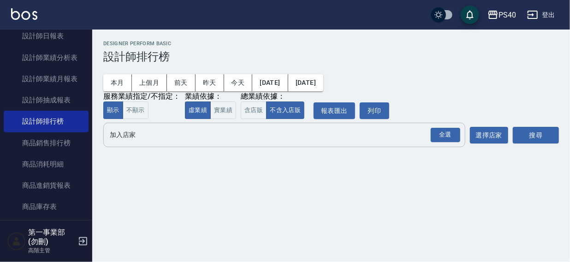
click at [369, 100] on div "本月 上個月 前天 昨天 今天 2025/10/01 2025/10/31 服務業績指定/不指定： 顯示 不顯示 業績依據： 虛業績 實業績 總業績依據： 含…" at bounding box center [331, 91] width 456 height 56
